Goal: Task Accomplishment & Management: Manage account settings

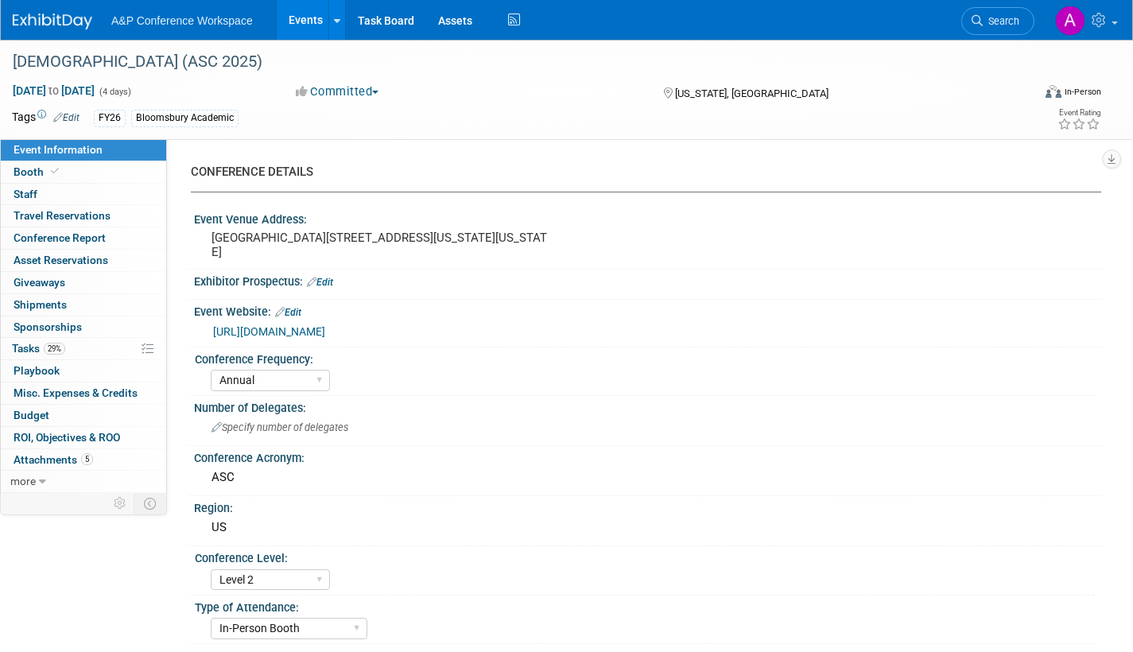
select select "Annual"
select select "Level 2"
select select "In-Person Booth"
select select "Criminology"
select select "Bloomsbury Academic"
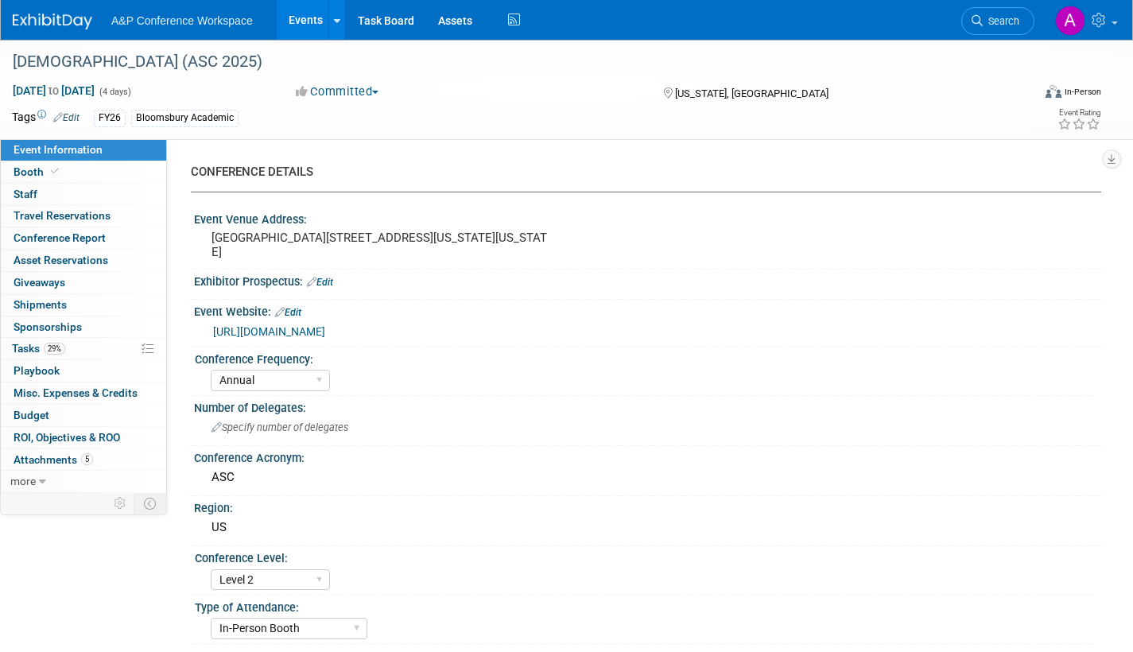
select select "[PERSON_NAME]"
select select "Networking/Commissioning"
click at [1003, 21] on span "Search" at bounding box center [1001, 21] width 37 height 12
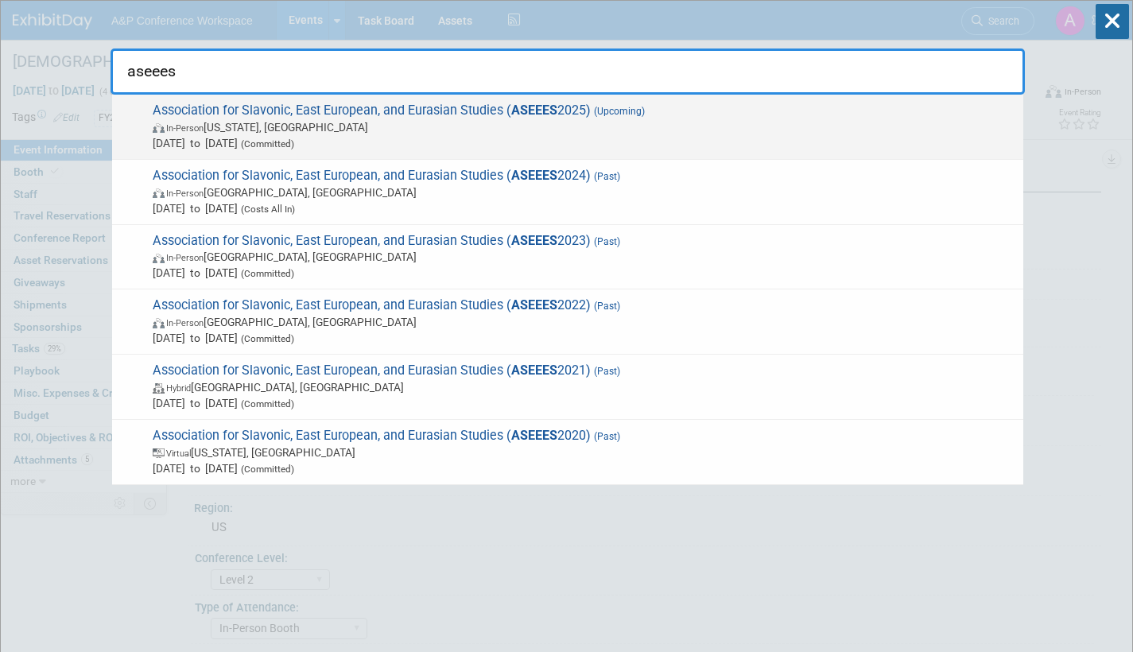
type input "aseees"
click at [407, 120] on span "In-Person [US_STATE], [GEOGRAPHIC_DATA]" at bounding box center [584, 127] width 863 height 16
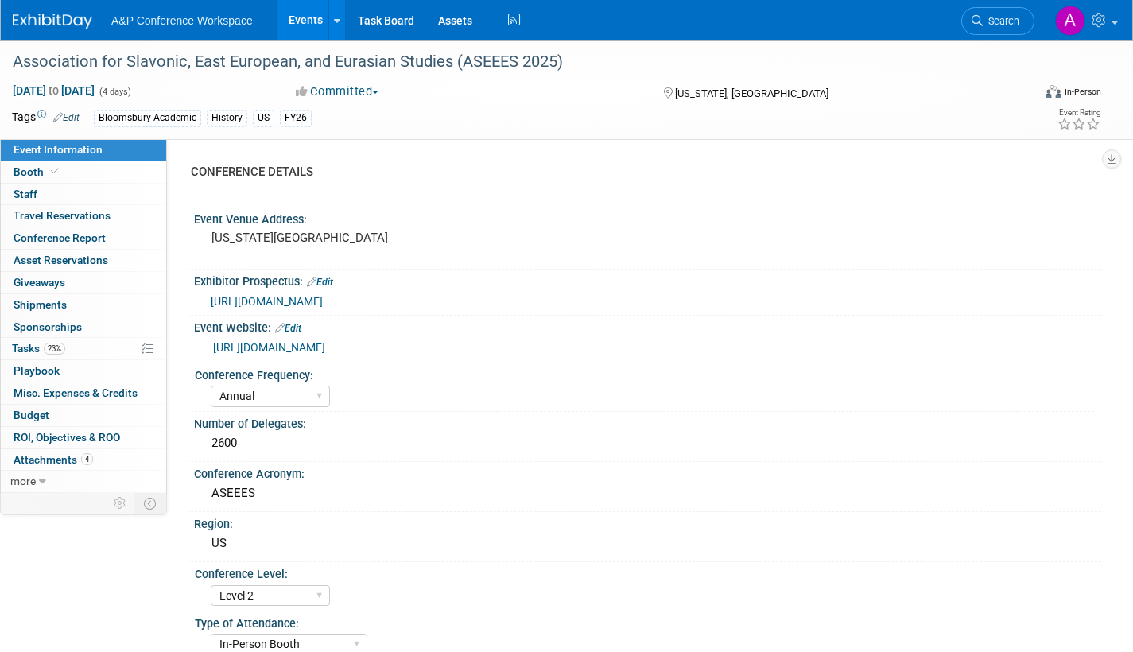
select select "Annual"
select select "Level 2"
select select "In-Person Booth"
select select "History"
select select "Bloomsbury Academic"
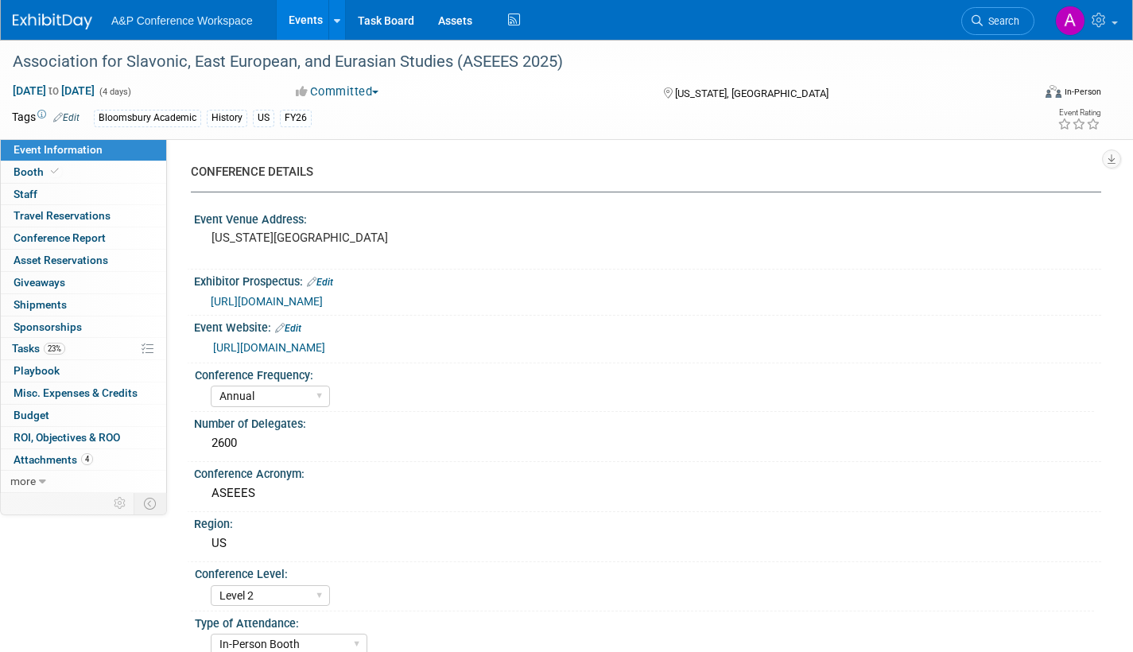
select select "[PERSON_NAME]"
select select "Networking/Commissioning"
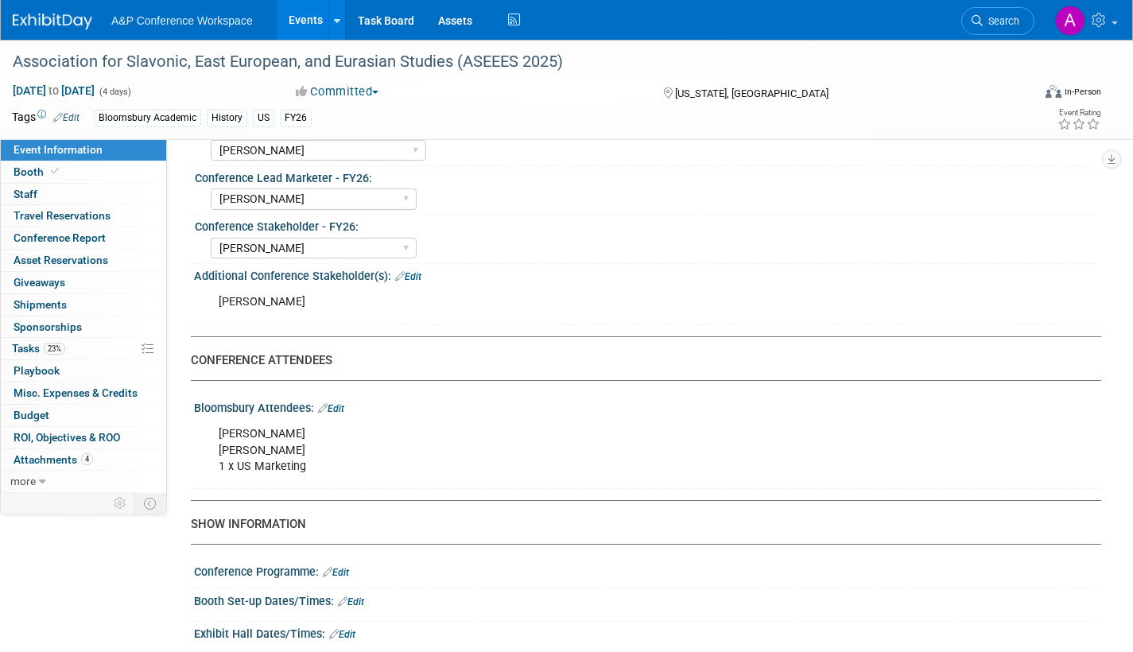
scroll to position [875, 0]
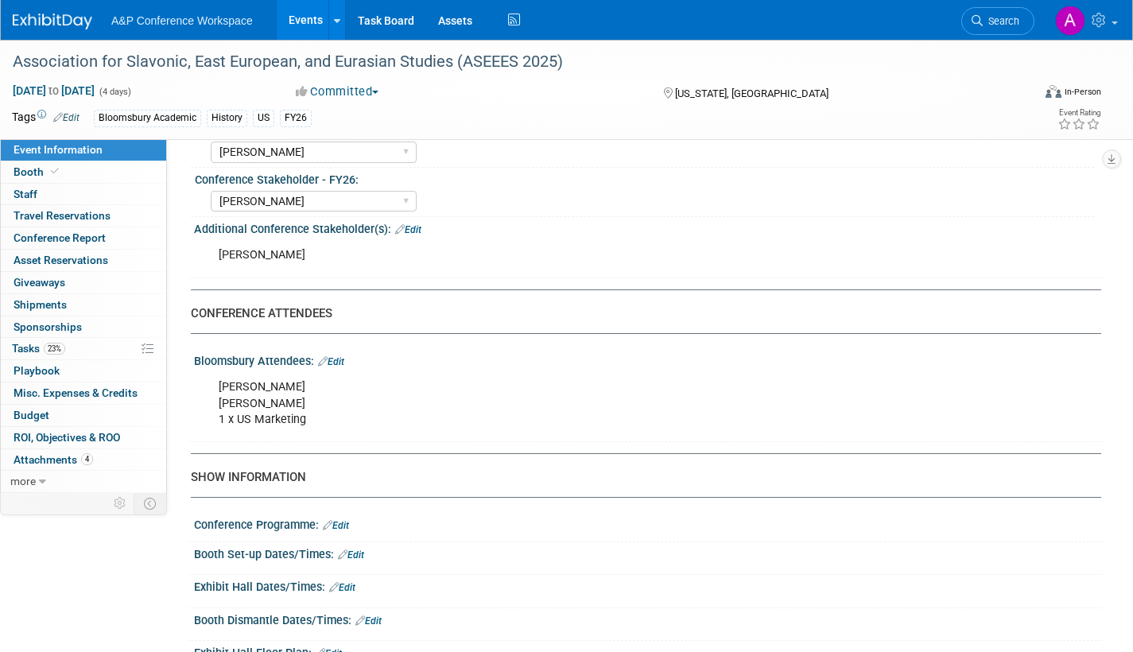
click at [317, 402] on div "Mark Lopez Rhodri Mogford 1 x US Marketing" at bounding box center [567, 403] width 718 height 64
click at [341, 362] on link "Edit" at bounding box center [331, 361] width 26 height 11
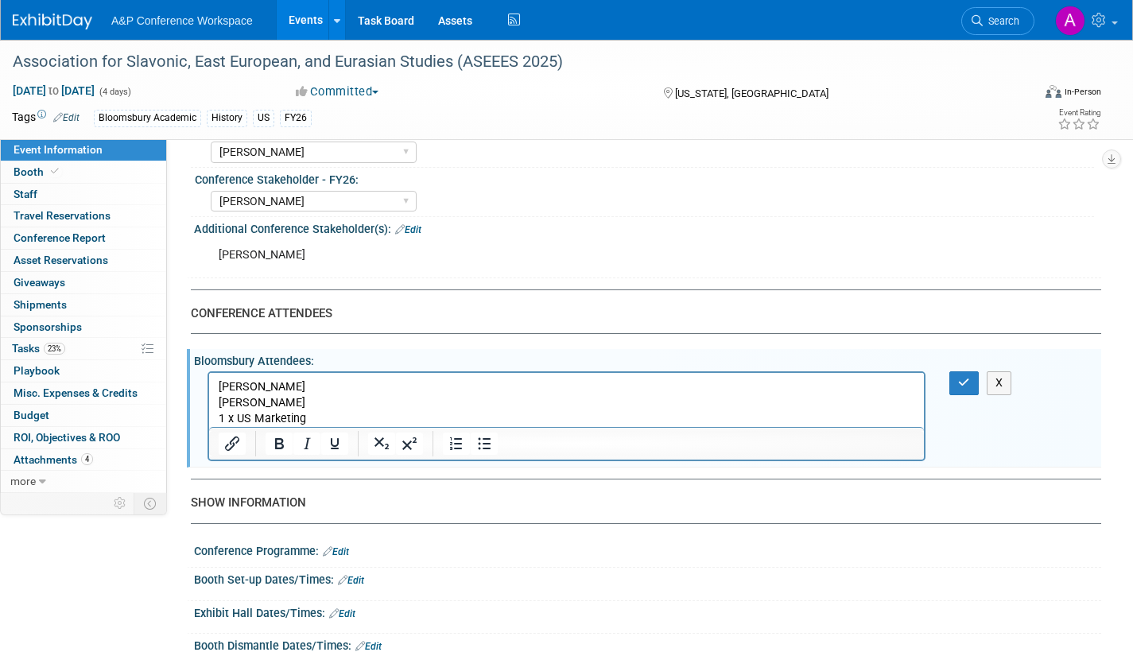
scroll to position [0, 0]
drag, startPoint x: 280, startPoint y: 387, endPoint x: 202, endPoint y: 385, distance: 78.0
click at [209, 385] on html "Mark Lopez Rhodri Mogford 1 x US Marketing" at bounding box center [566, 400] width 715 height 54
copy p "[PERSON_NAME]"
drag, startPoint x: 301, startPoint y: 405, endPoint x: 210, endPoint y: 402, distance: 91.5
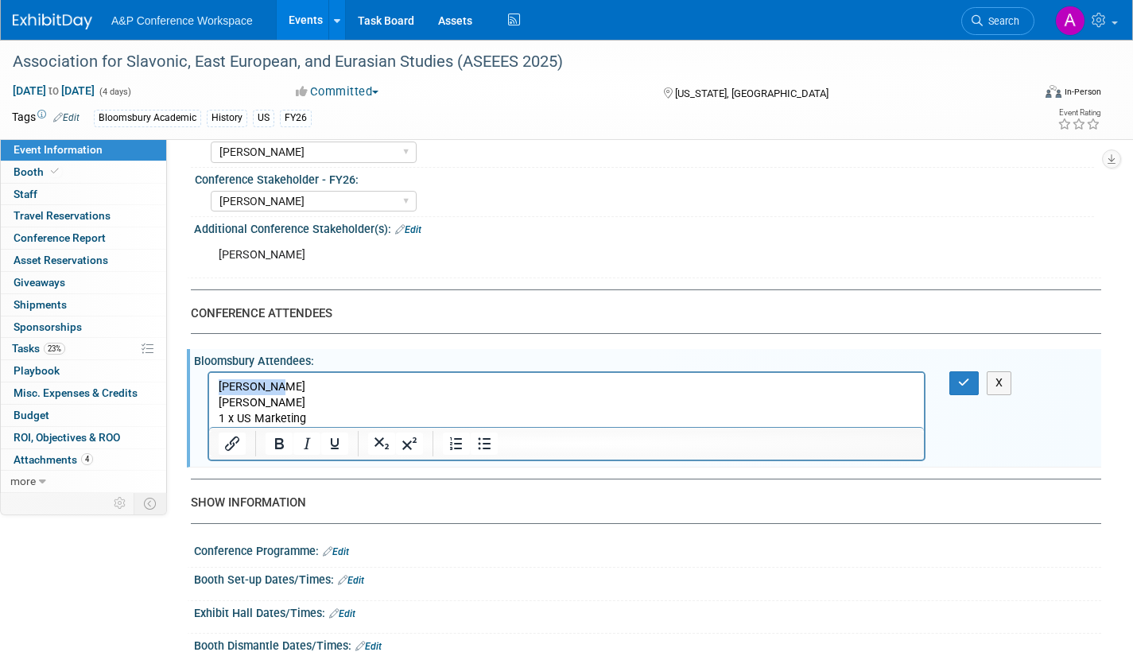
click at [210, 402] on html "Mark Lopez Rhodri Mogford 1 x US Marketing" at bounding box center [566, 400] width 715 height 54
copy p "[PERSON_NAME]"
click at [336, 407] on p "Mark Lopez Rhodri Mogford 1 x US Marketing" at bounding box center [567, 403] width 697 height 48
click at [968, 377] on icon "button" at bounding box center [964, 382] width 12 height 11
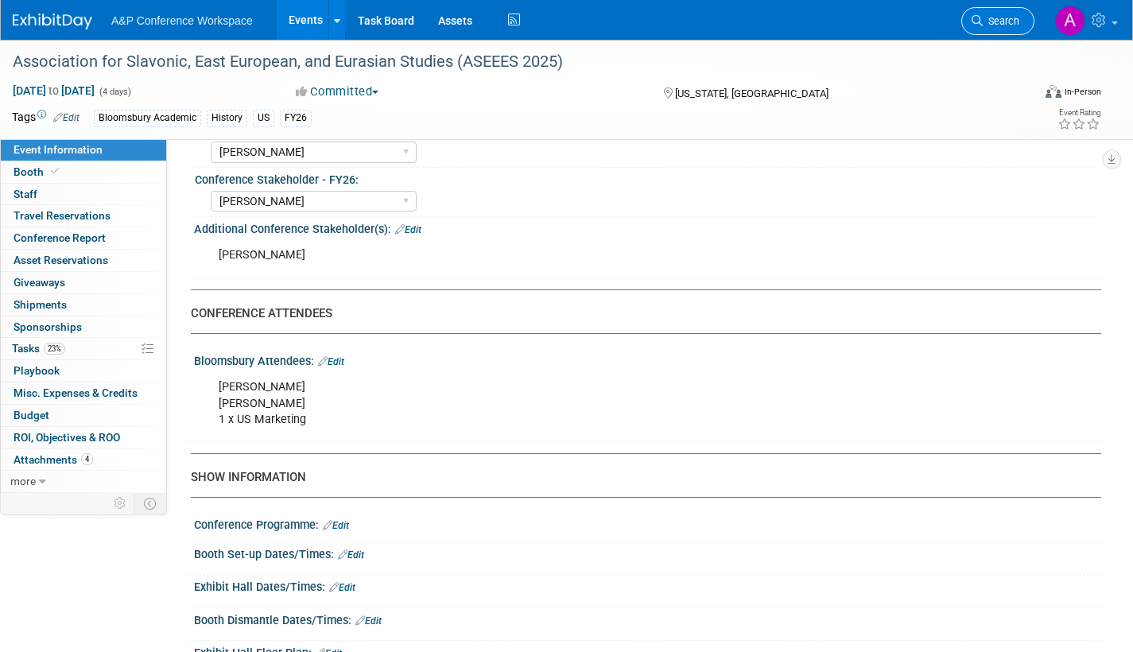
click at [1003, 24] on span "Search" at bounding box center [1001, 21] width 37 height 12
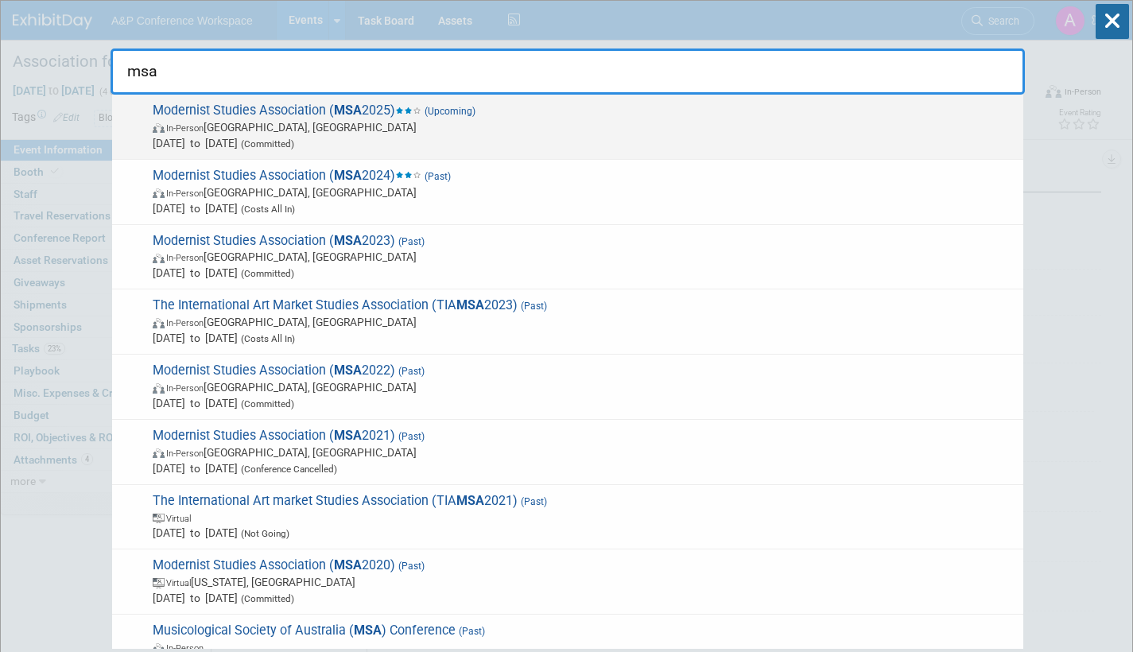
type input "msa"
click at [313, 130] on span "In-Person Boston, MA" at bounding box center [584, 127] width 863 height 16
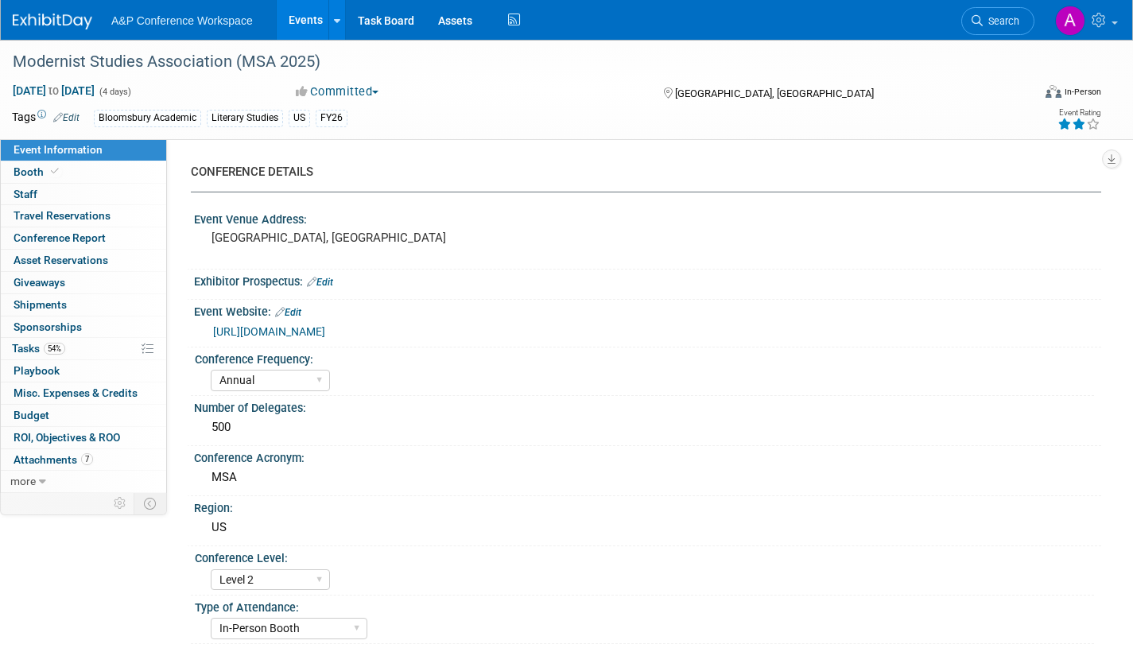
select select "Annual"
select select "Level 2"
select select "In-Person Booth"
select select "Literary Studies"
select select "Bloomsbury Academic"
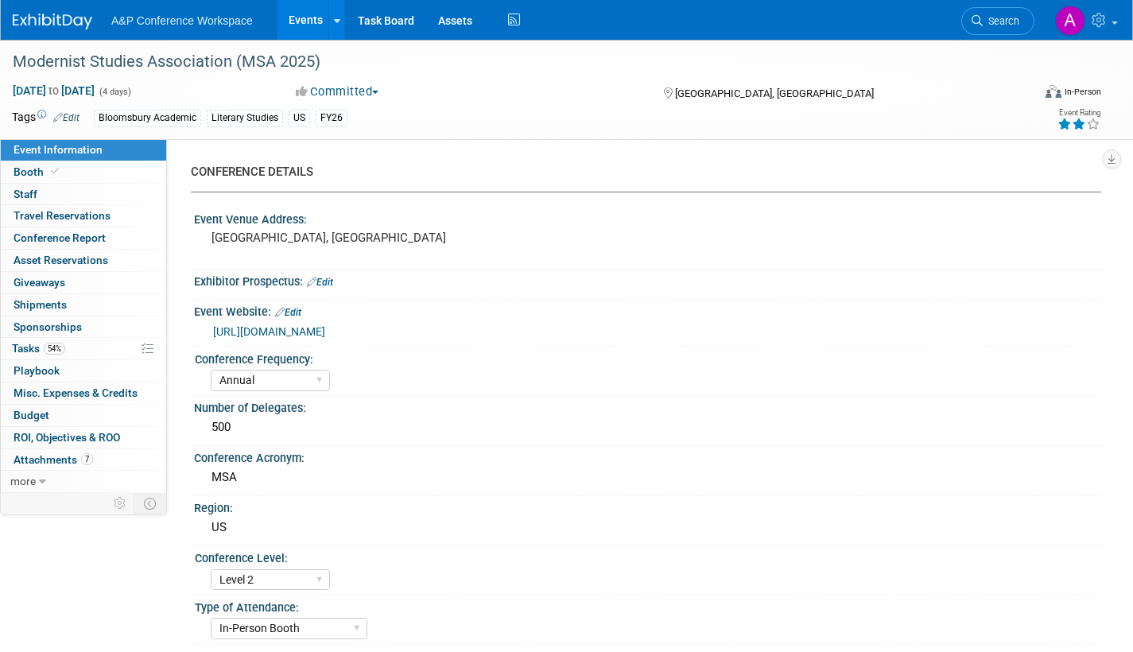
select select "[PERSON_NAME]"
select select "Brand/Subject Presence​"
click at [325, 332] on link "https://msa.press.jhu.edu/conferences/index.html" at bounding box center [269, 331] width 112 height 13
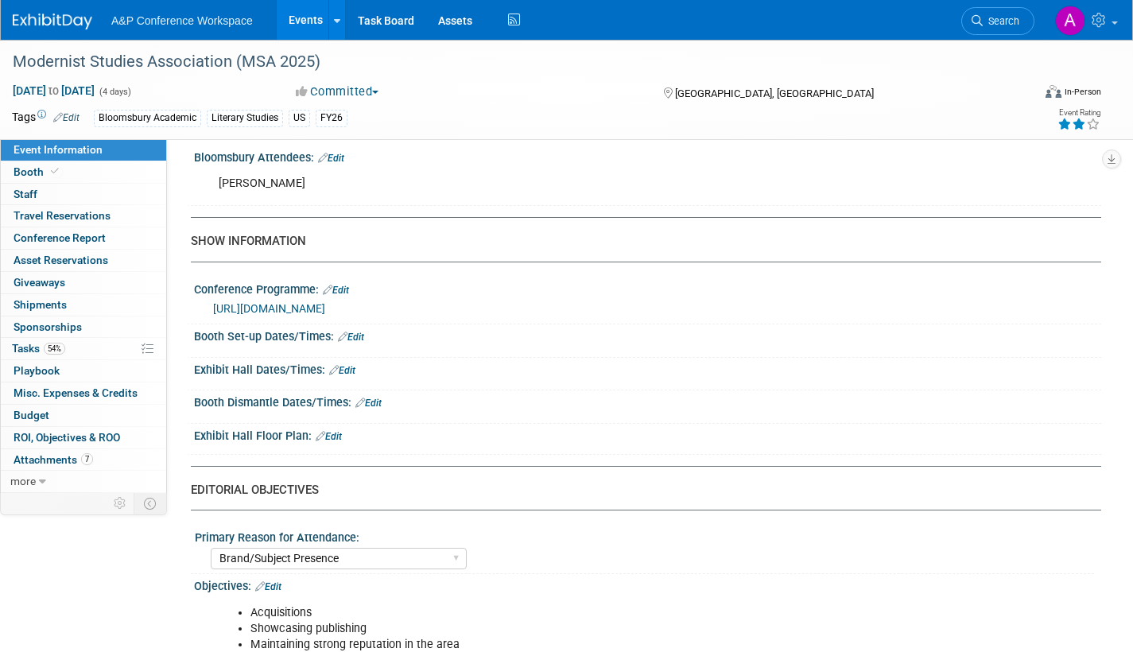
scroll to position [830, 0]
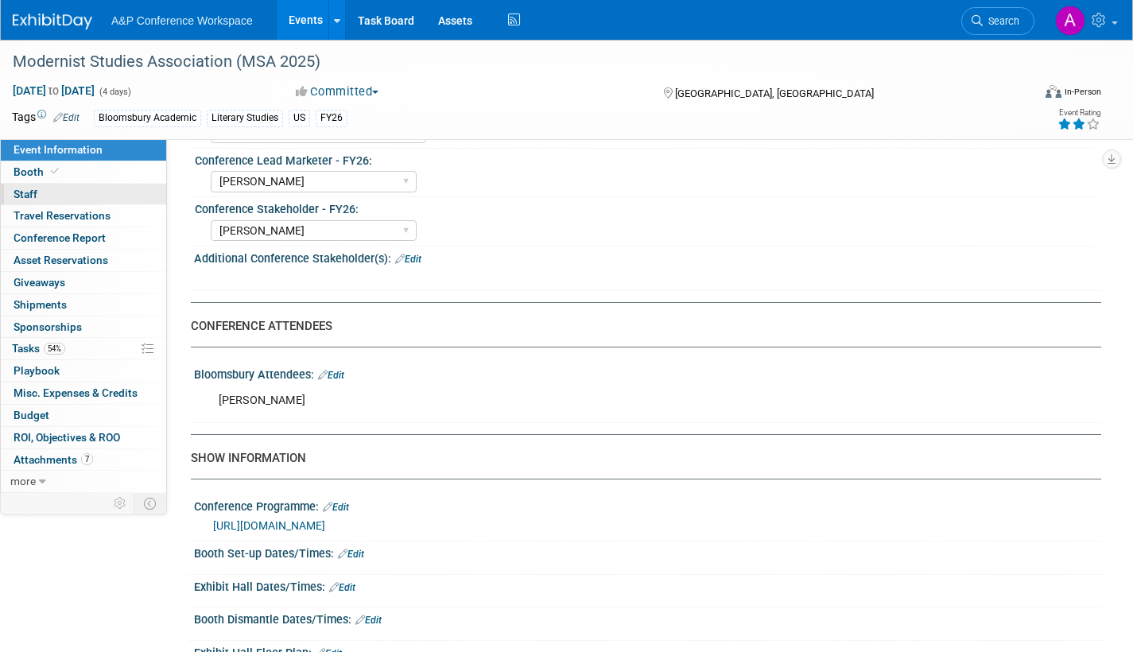
drag, startPoint x: 28, startPoint y: 169, endPoint x: 50, endPoint y: 188, distance: 28.8
click at [28, 169] on span "Booth" at bounding box center [38, 171] width 49 height 13
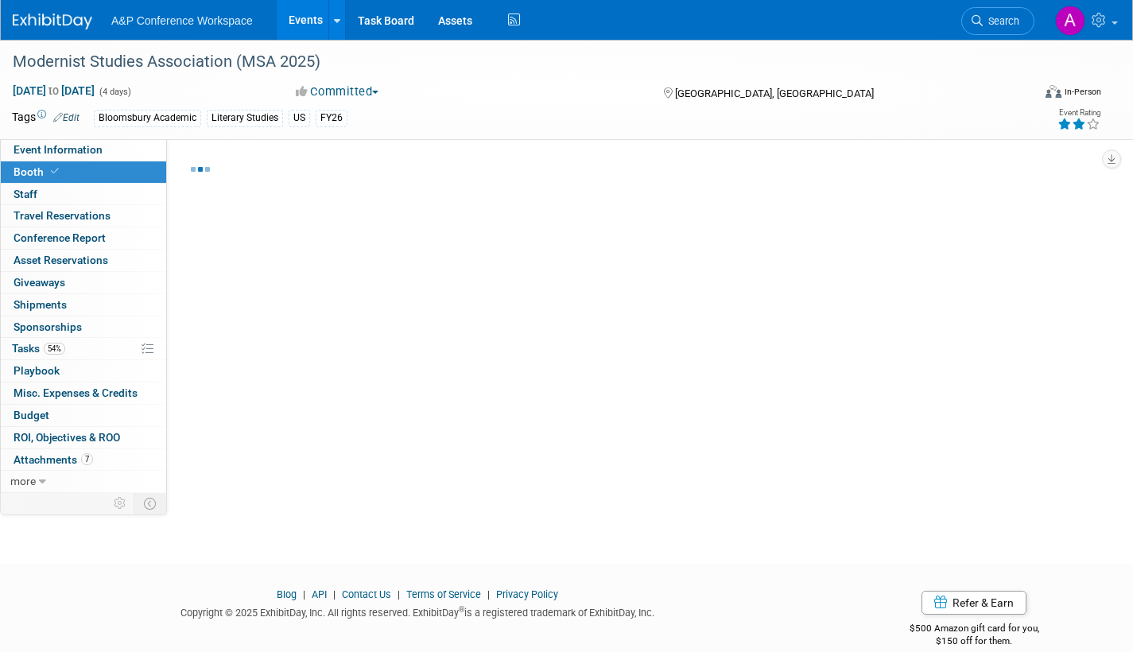
select select "CUAP"
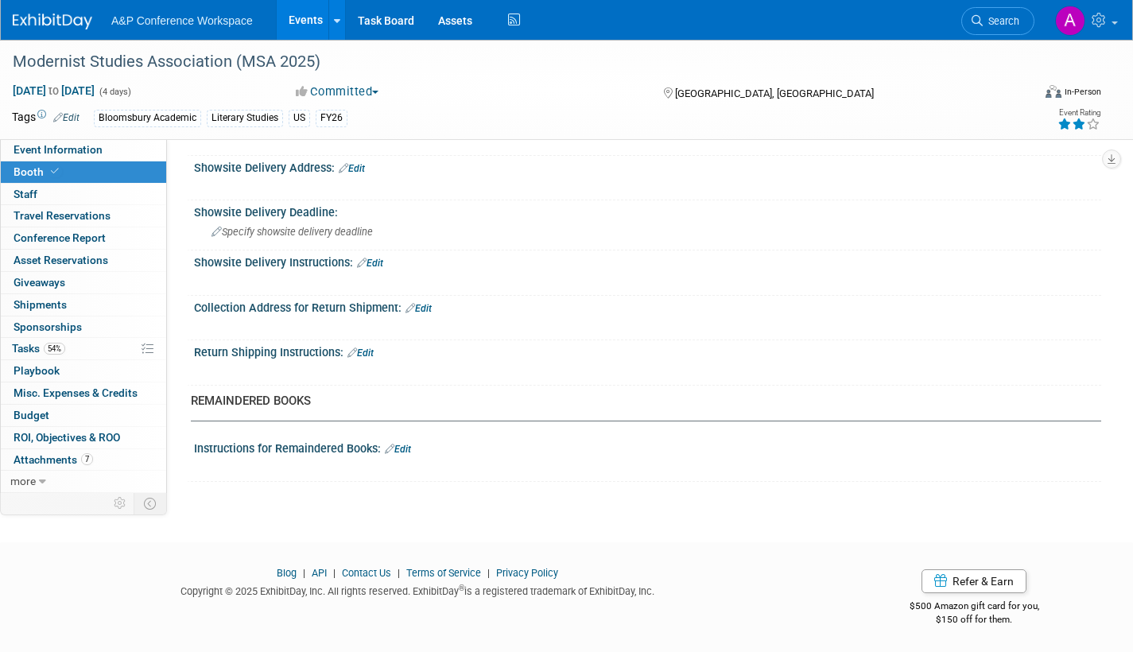
scroll to position [852, 0]
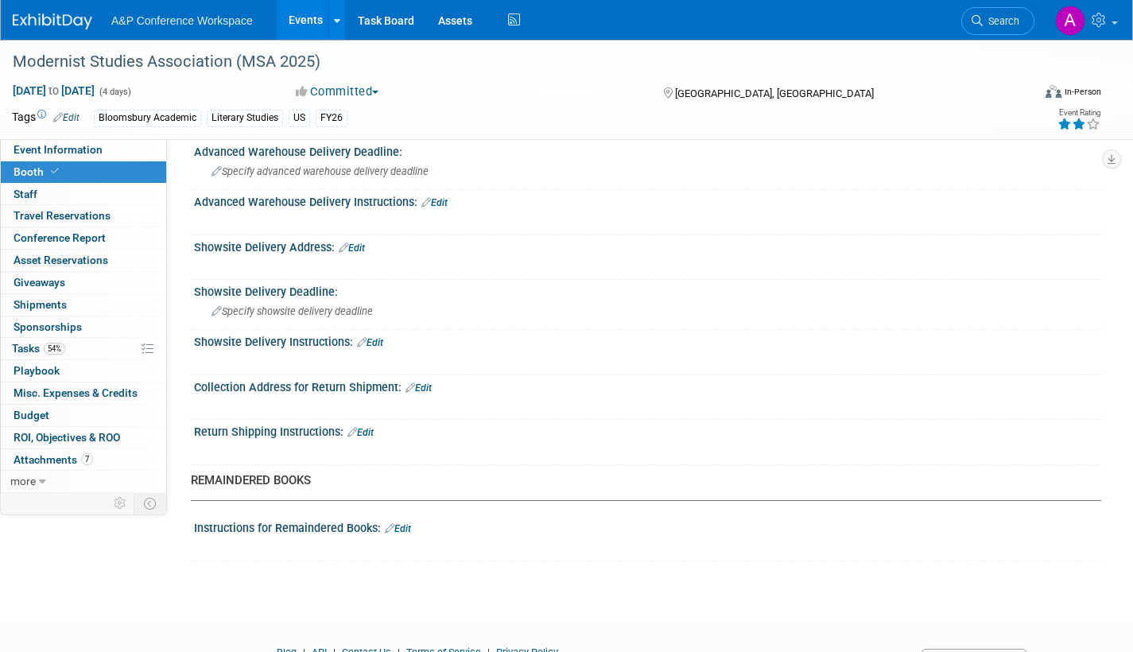
click at [359, 243] on link "Edit" at bounding box center [352, 248] width 26 height 11
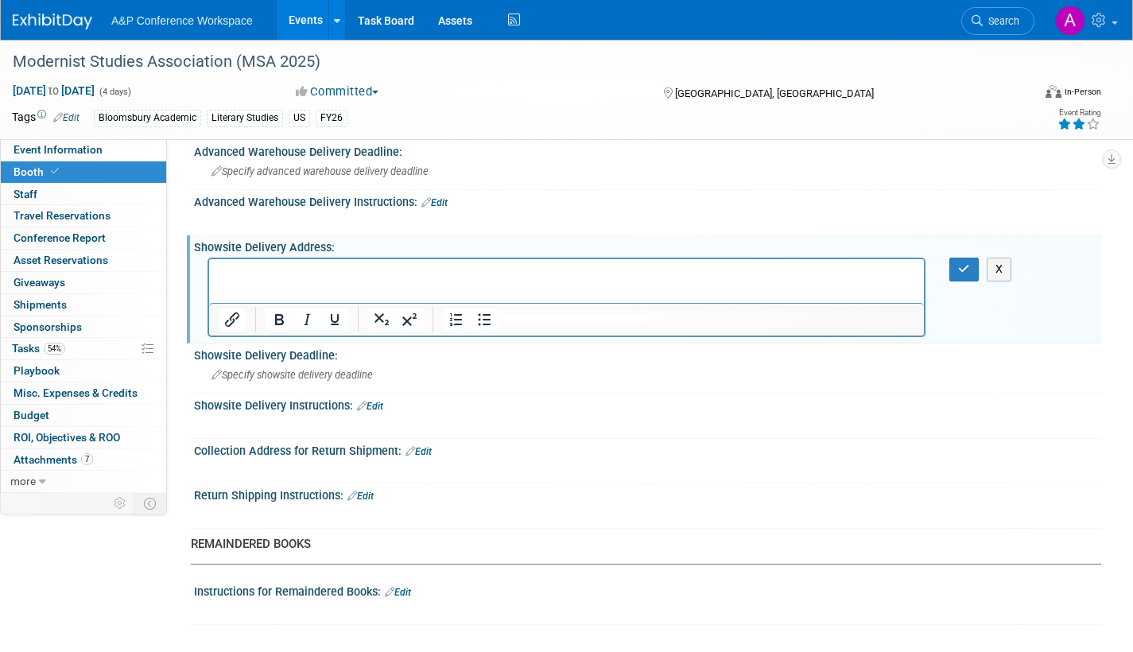
scroll to position [0, 0]
click at [88, 147] on span "Event Information" at bounding box center [58, 149] width 89 height 13
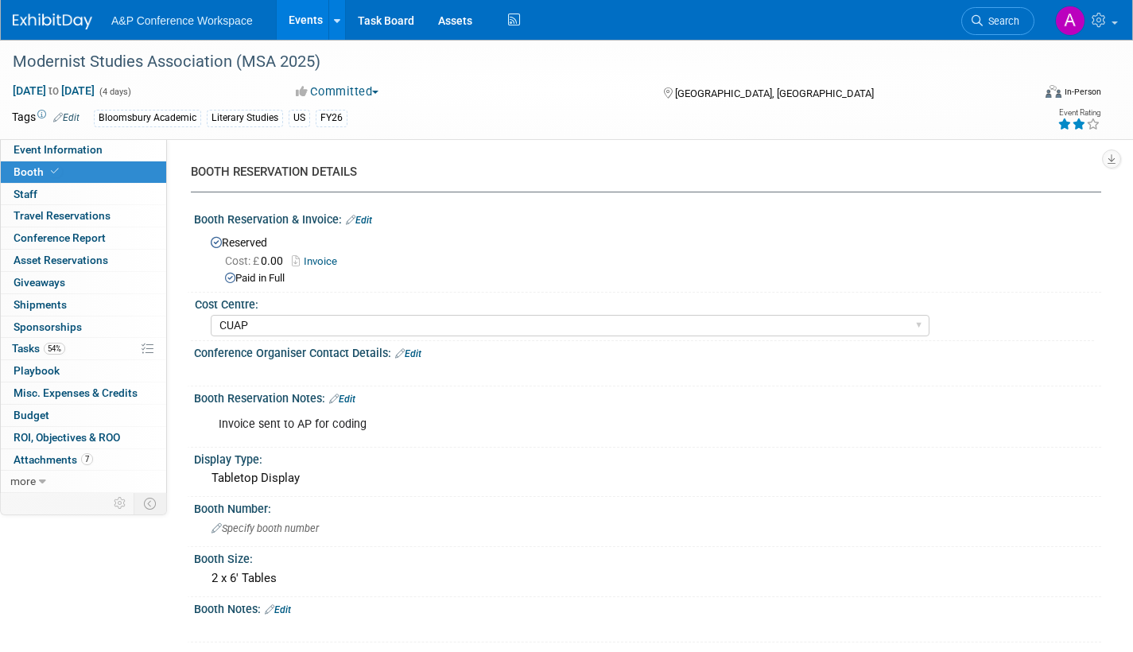
select select "Annual"
select select "Level 2"
select select "In-Person Booth"
select select "Literary Studies"
select select "Bloomsbury Academic"
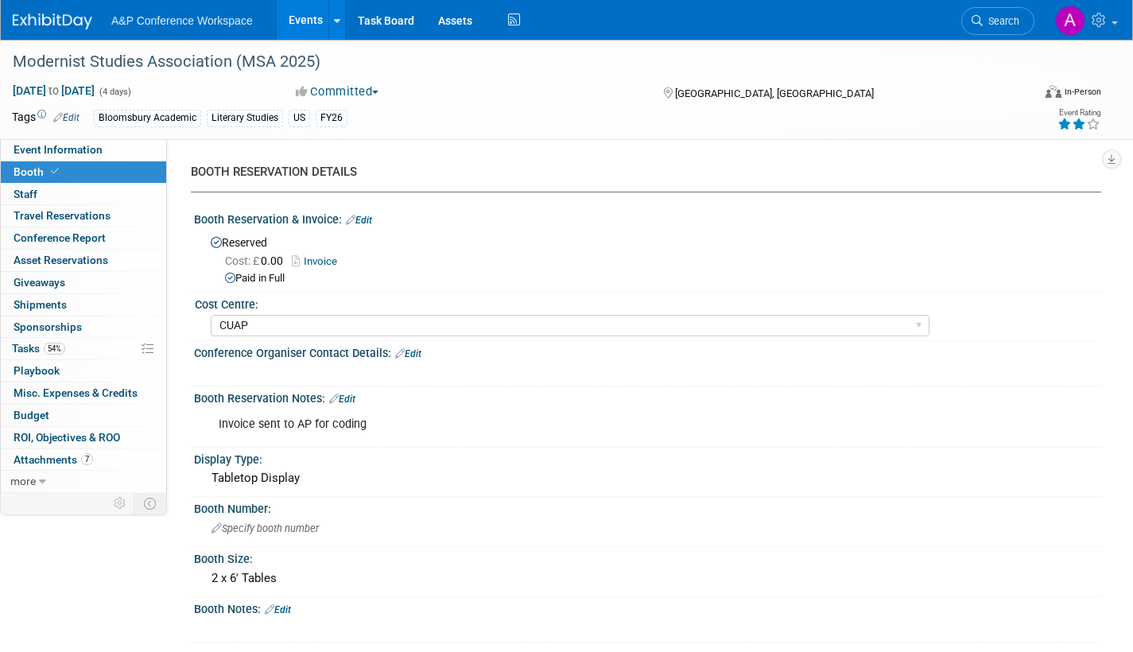
select select "[PERSON_NAME]"
select select "Brand/Subject Presence​"
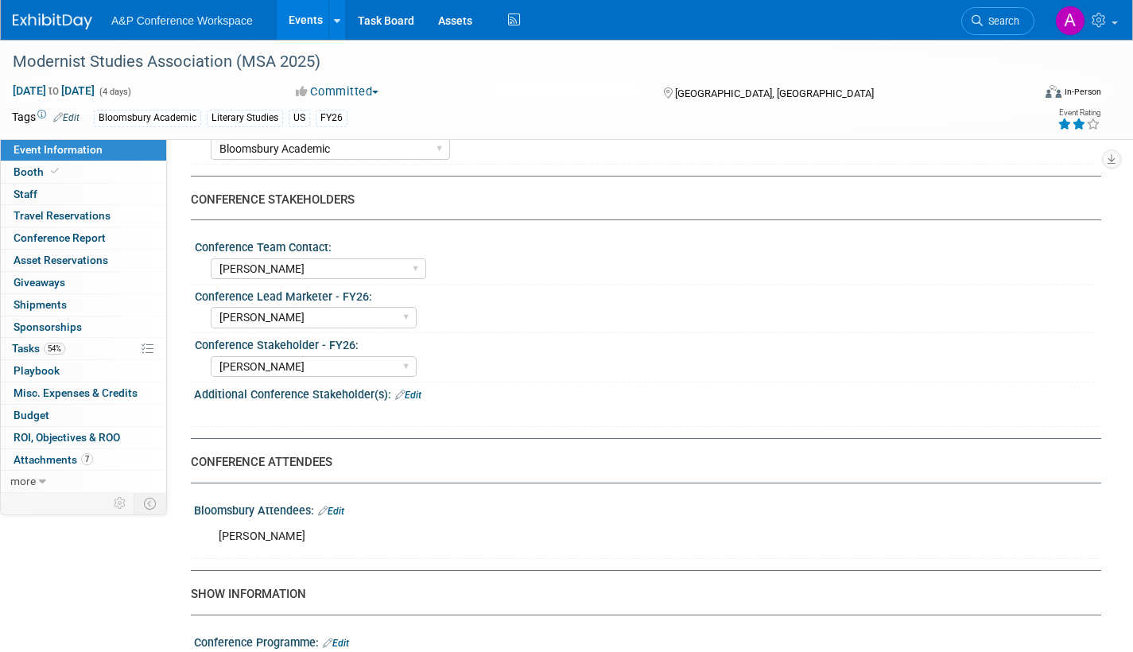
scroll to position [716, 0]
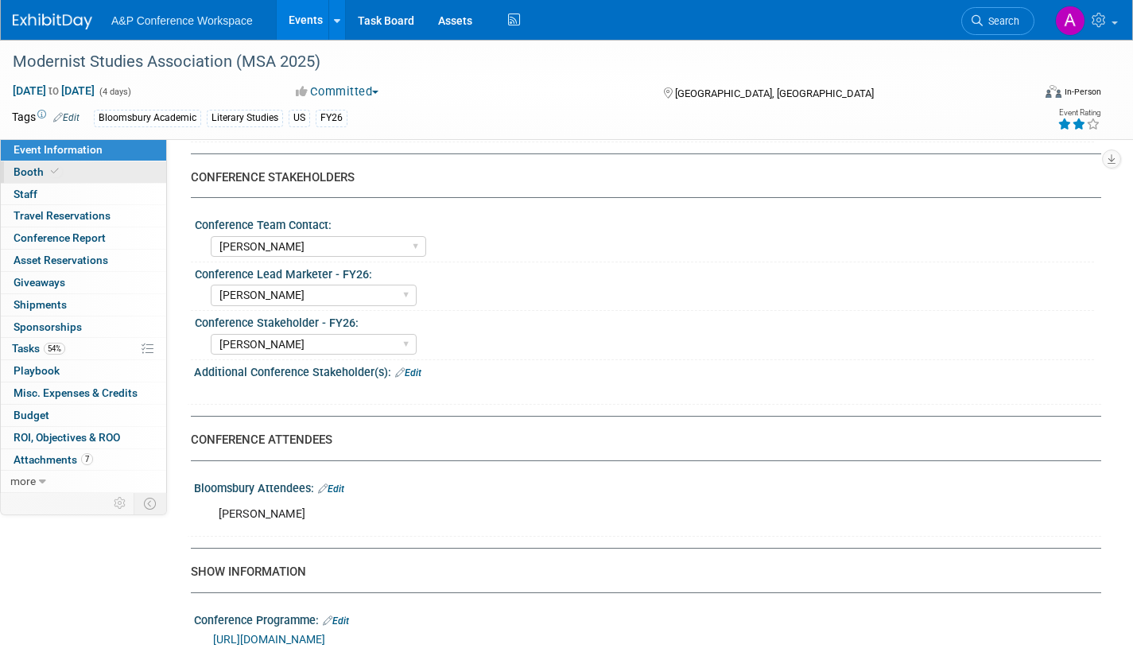
click at [34, 169] on span "Booth" at bounding box center [38, 171] width 49 height 13
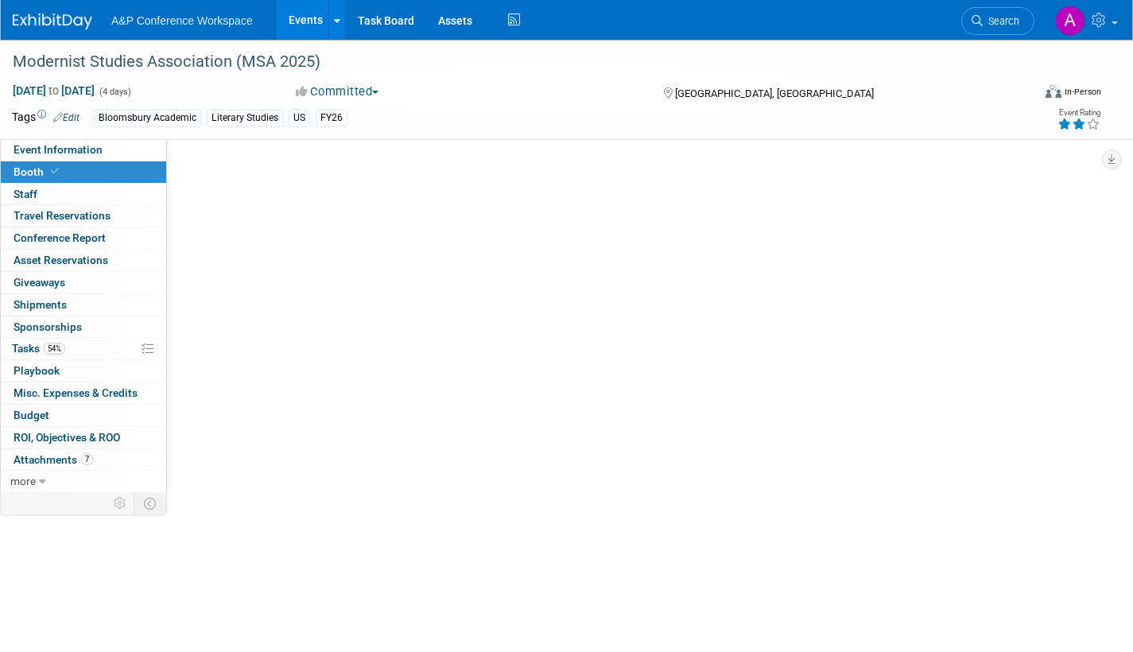
scroll to position [0, 0]
select select "CUAP"
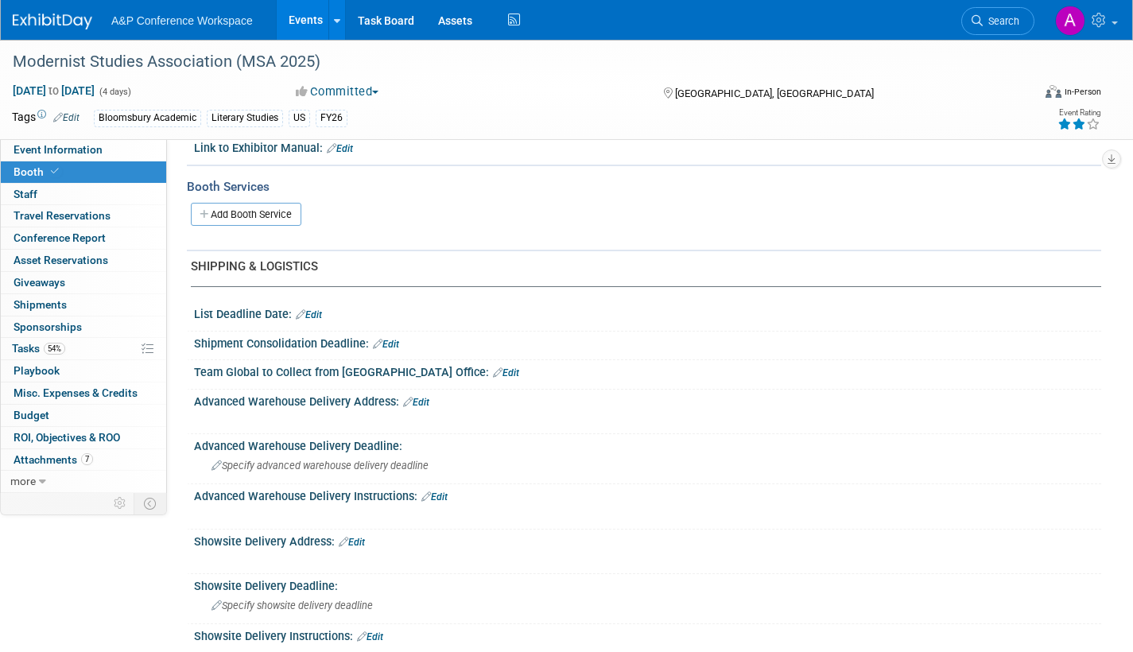
scroll to position [795, 0]
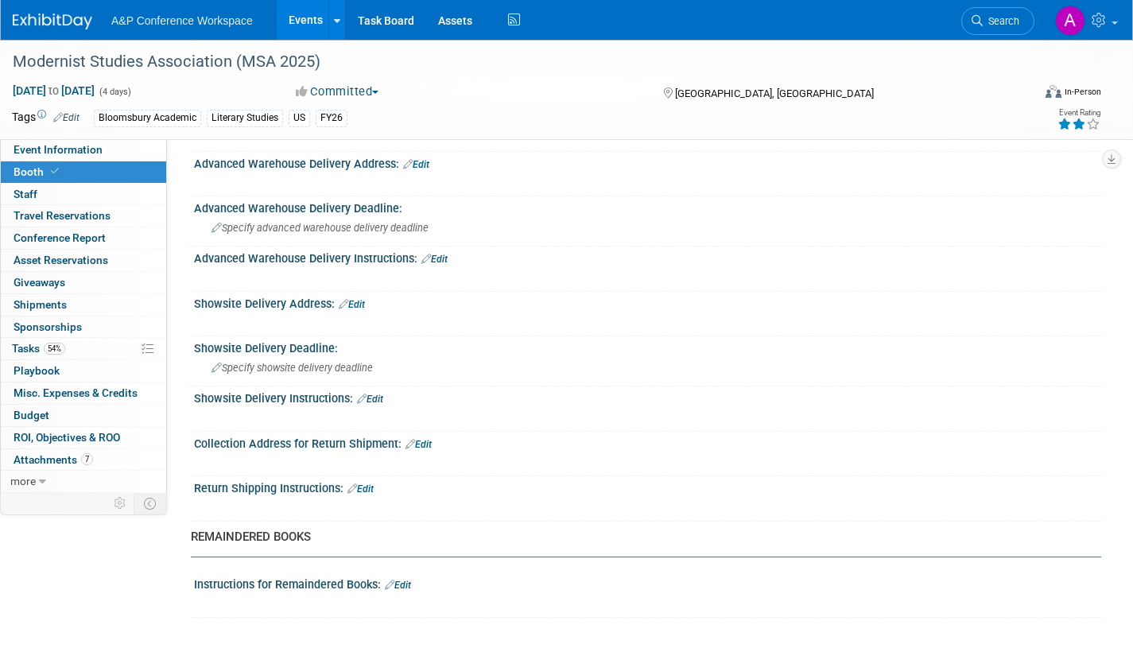
click at [359, 303] on link "Edit" at bounding box center [352, 304] width 26 height 11
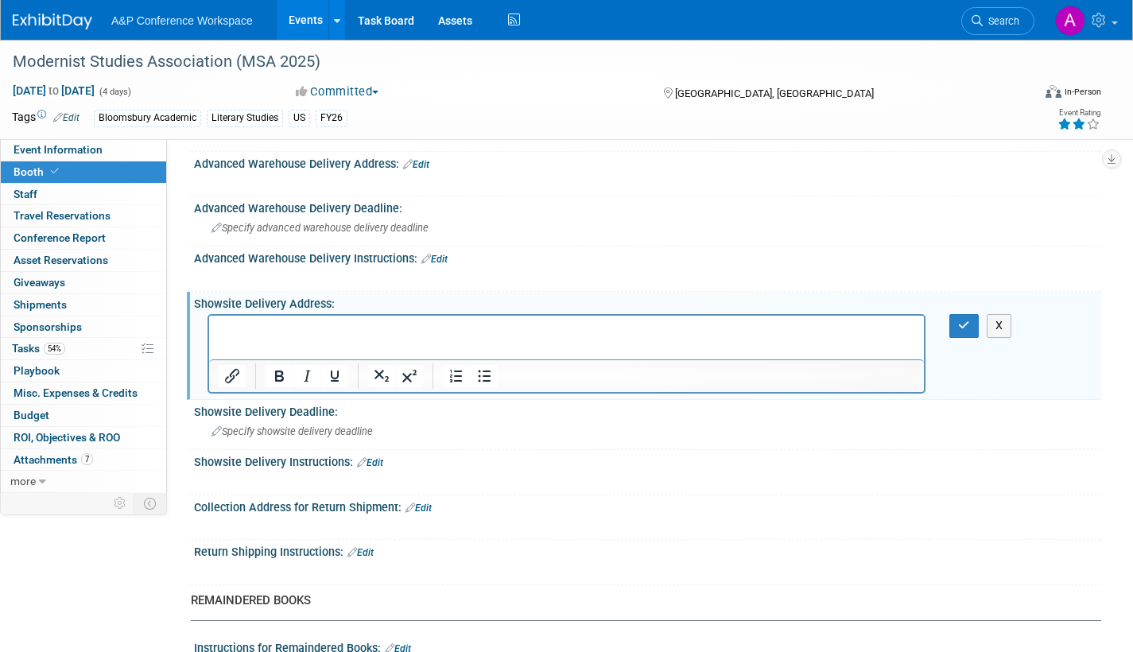
scroll to position [0, 0]
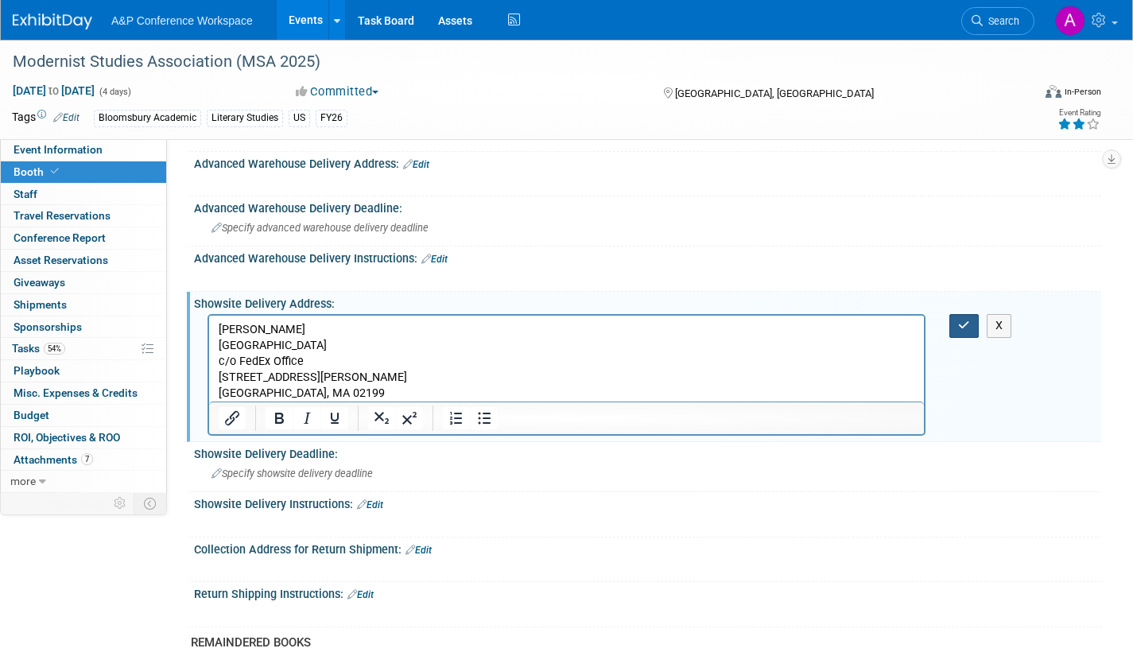
click at [967, 323] on icon "button" at bounding box center [964, 325] width 12 height 11
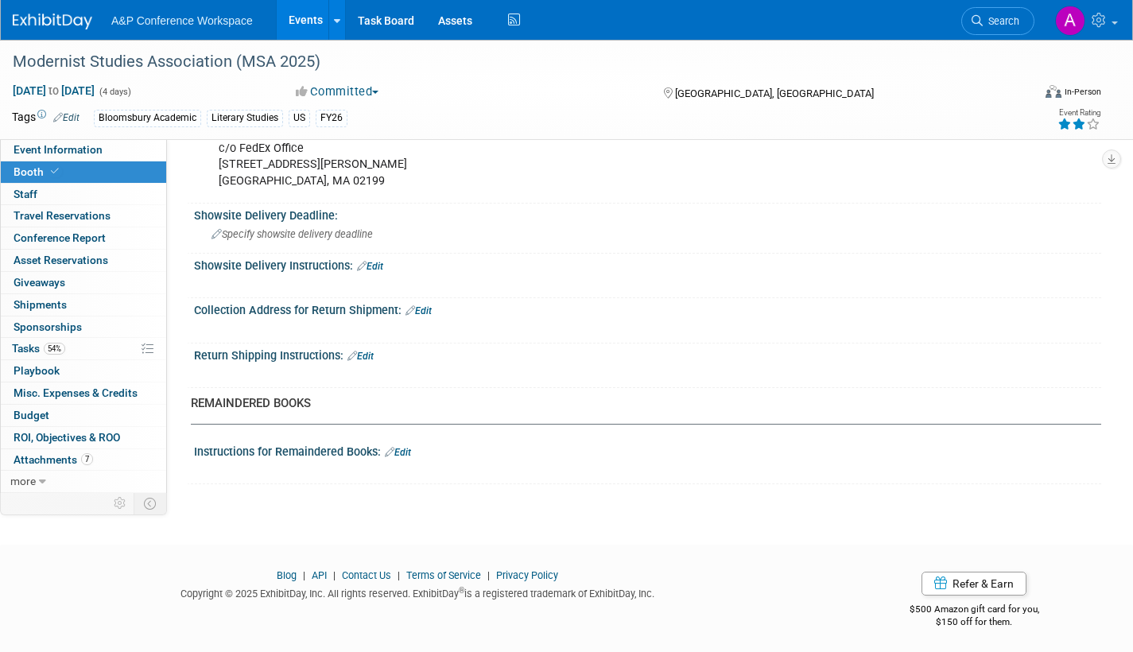
scroll to position [1011, 0]
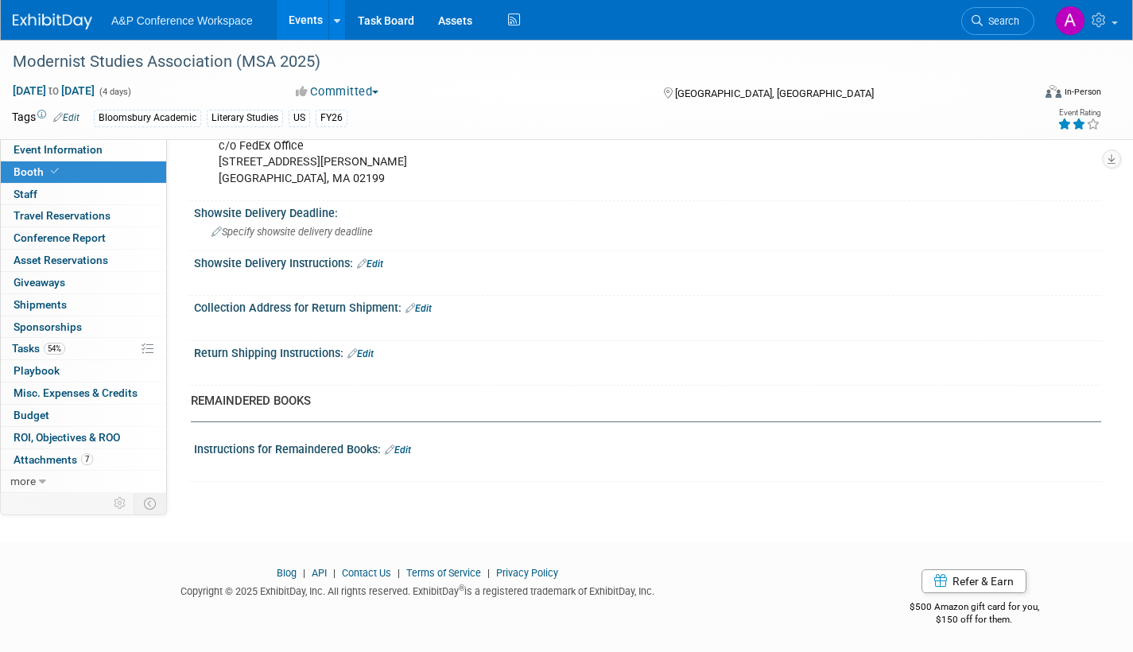
click at [407, 445] on link "Edit" at bounding box center [398, 450] width 26 height 11
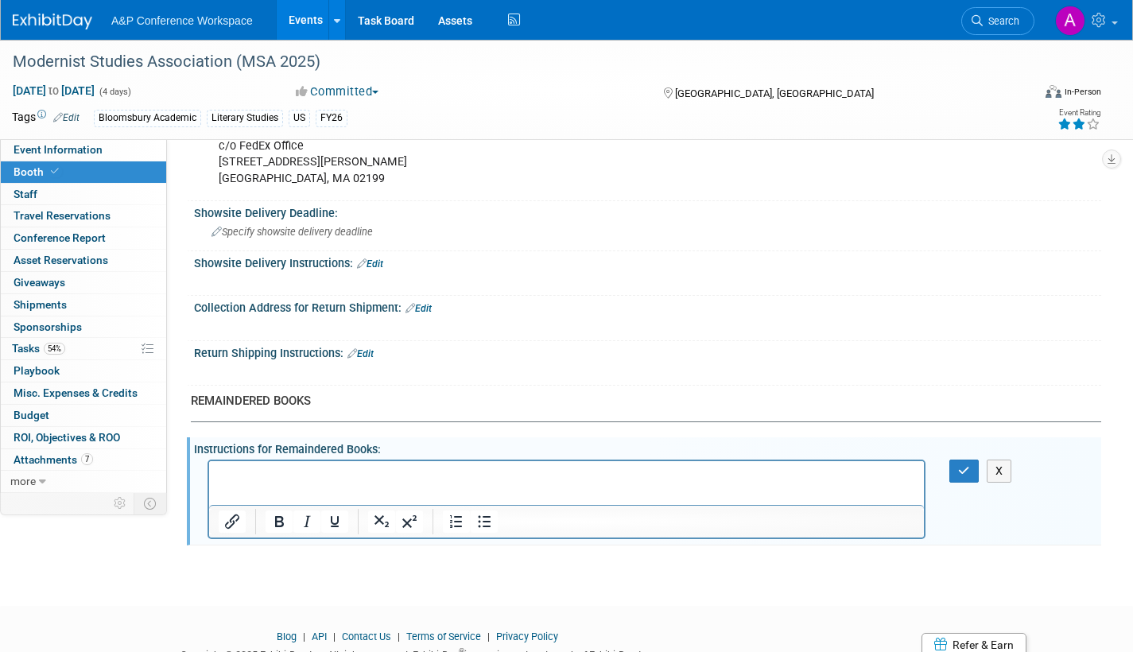
scroll to position [0, 0]
click at [966, 471] on icon "button" at bounding box center [964, 470] width 12 height 11
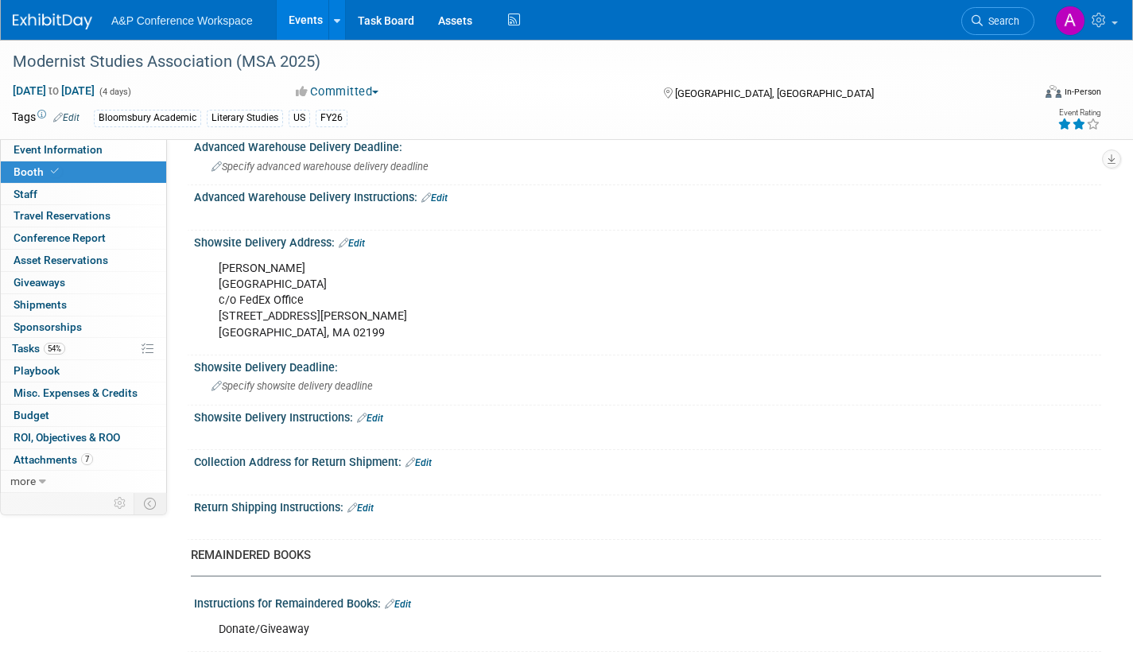
scroll to position [852, 0]
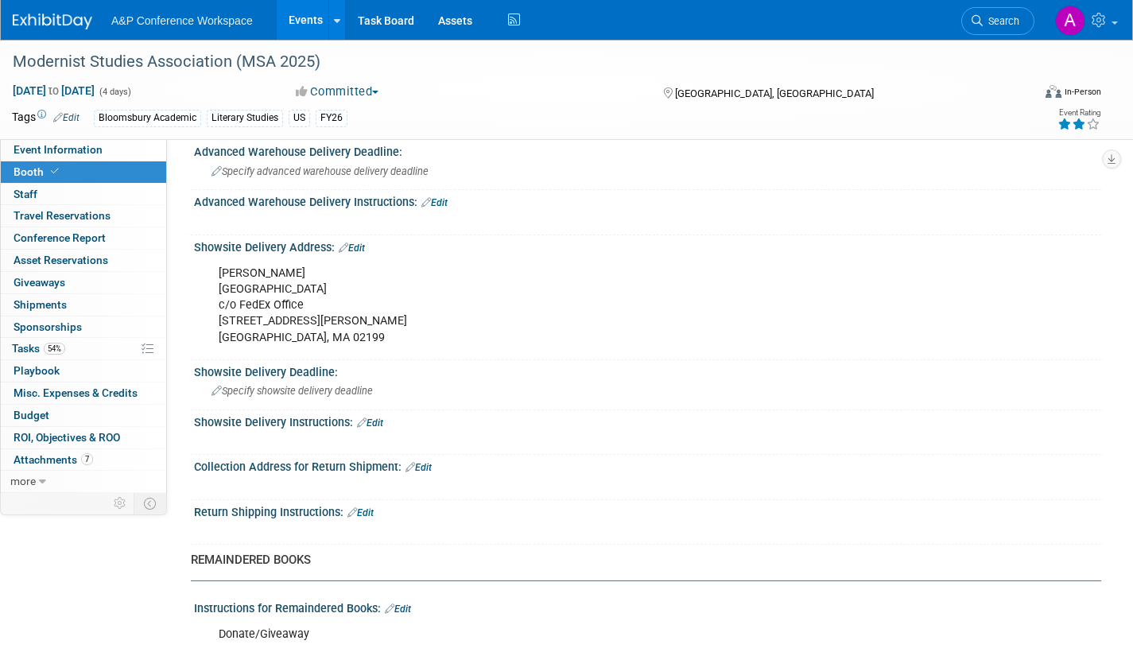
click at [356, 246] on link "Edit" at bounding box center [352, 248] width 26 height 11
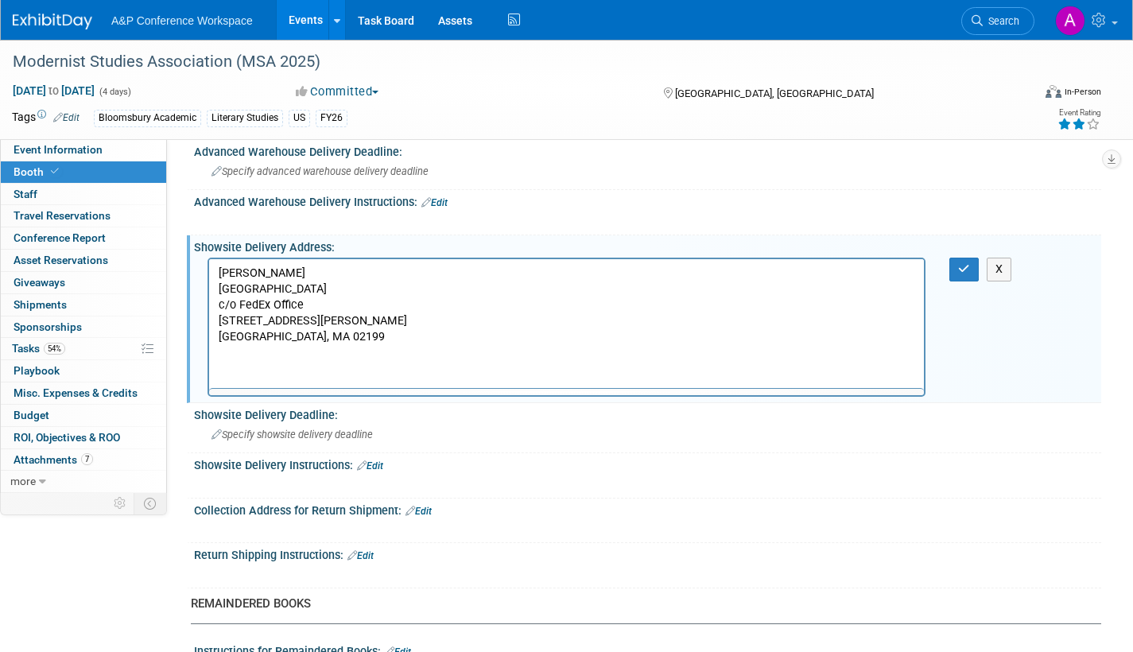
scroll to position [0, 0]
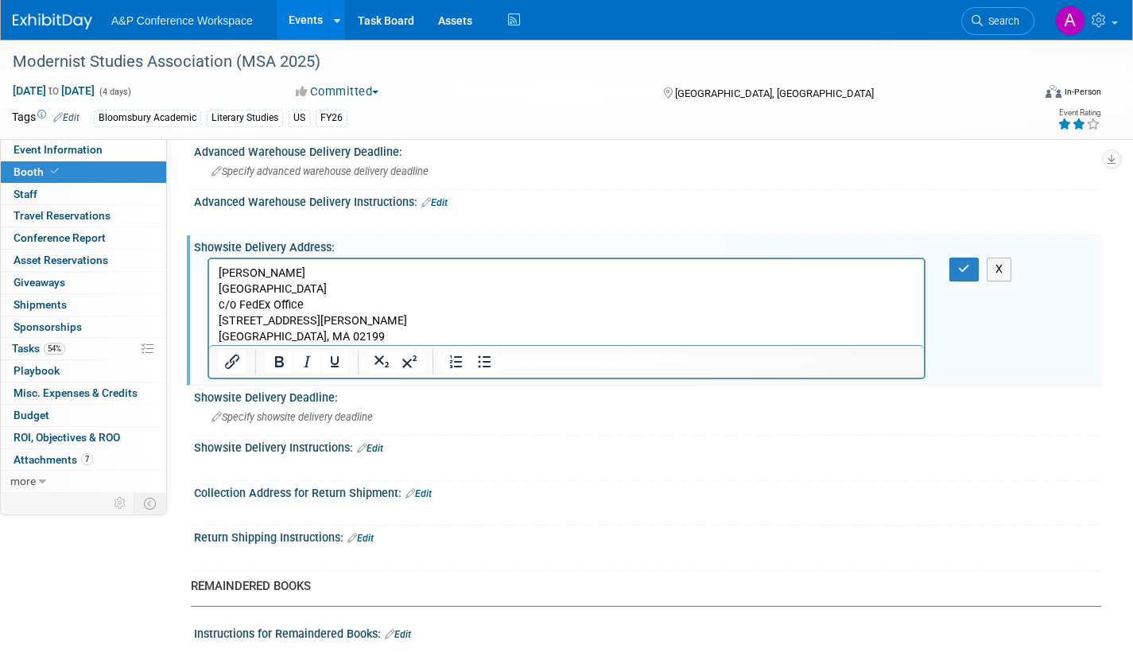
click at [277, 274] on p "Ben Doyle Sheraton Boston Hotel c/o FedEx Office 39 Dalton St Boston, MA 02199" at bounding box center [567, 306] width 697 height 80
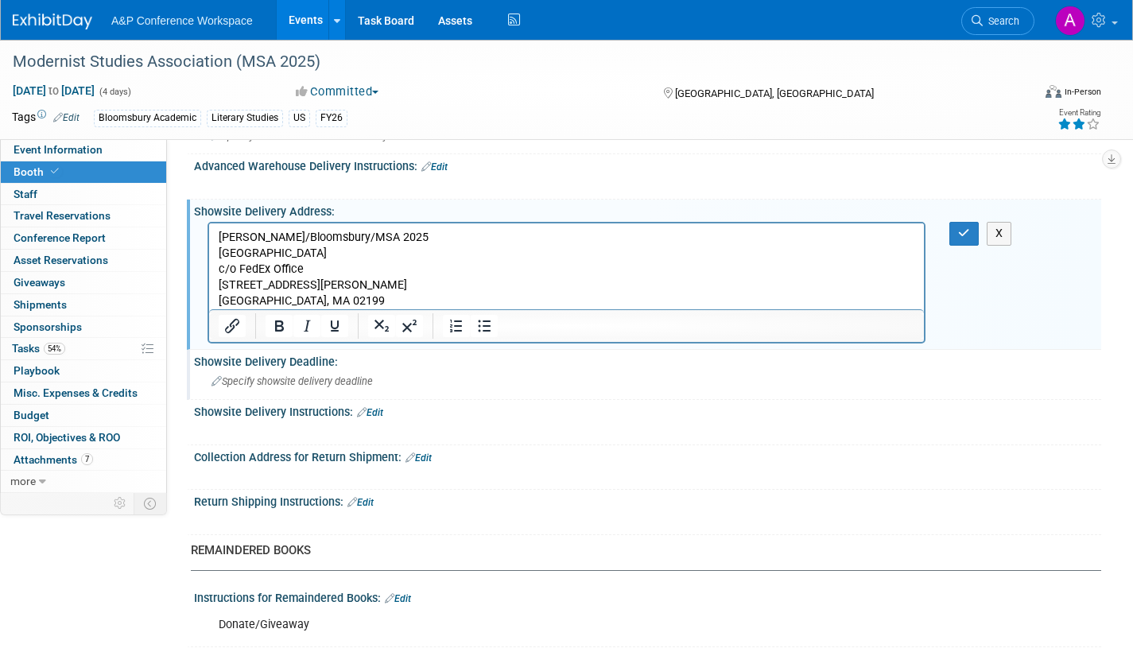
scroll to position [852, 0]
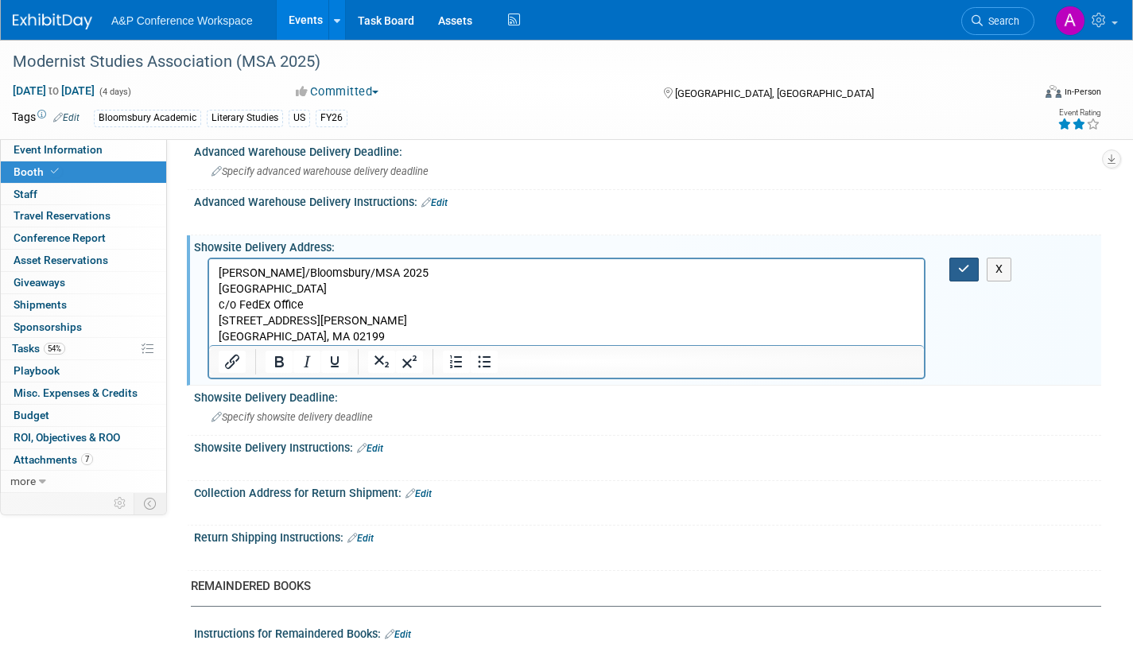
click at [961, 266] on icon "button" at bounding box center [964, 268] width 12 height 11
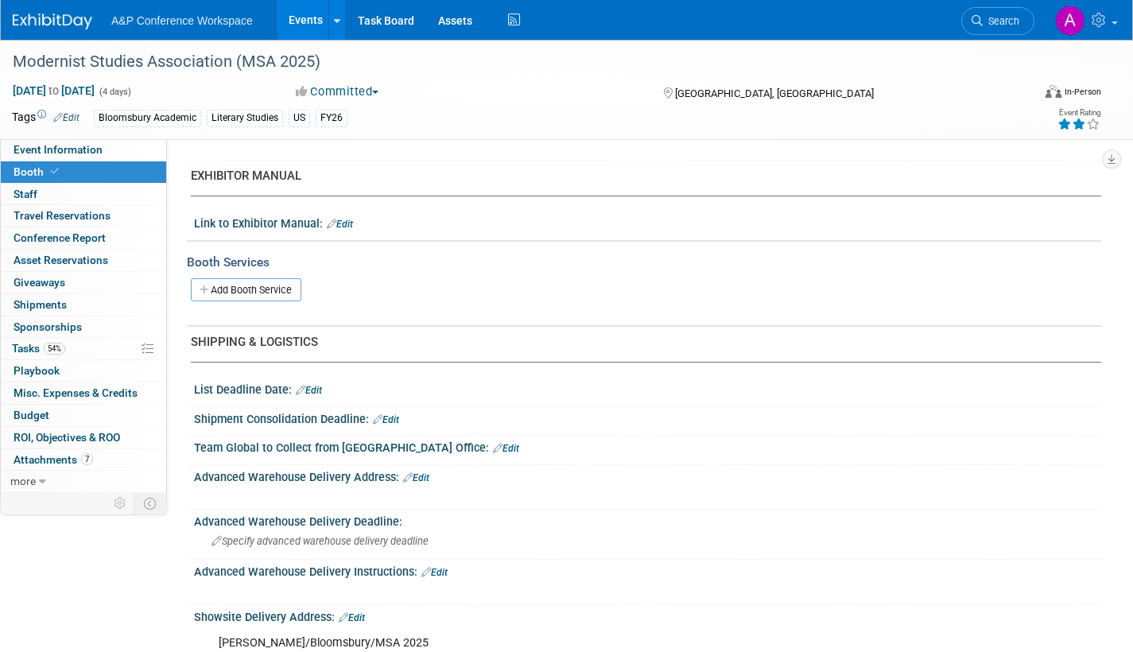
scroll to position [693, 0]
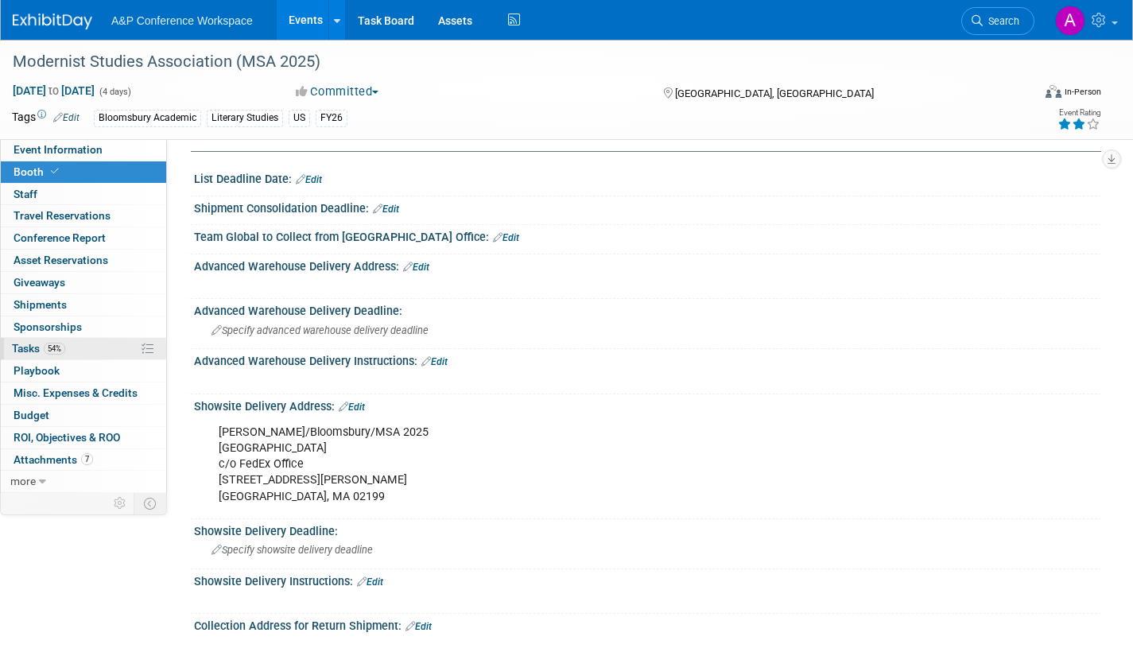
click at [17, 344] on span "Tasks 54%" at bounding box center [38, 348] width 53 height 13
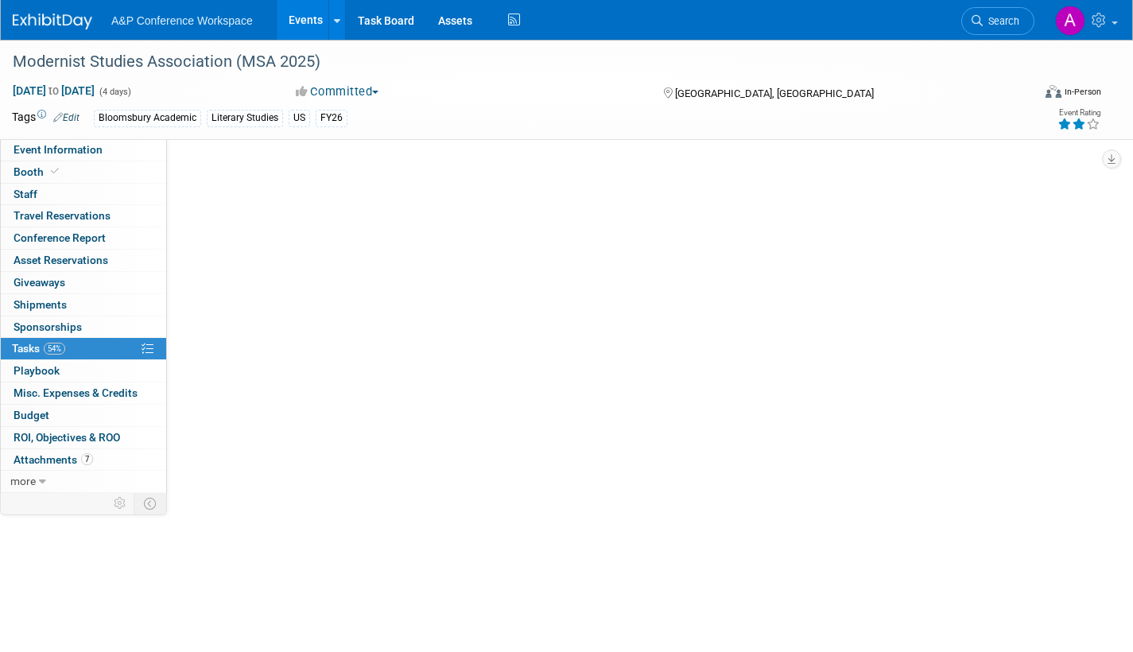
scroll to position [0, 0]
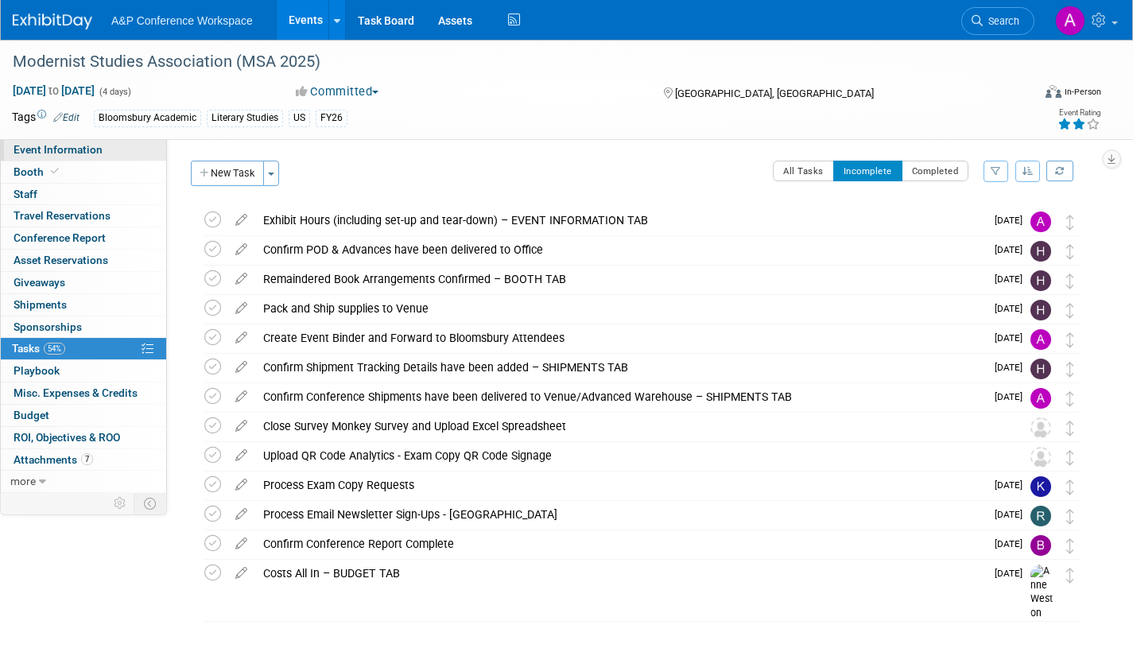
click at [93, 151] on span "Event Information" at bounding box center [58, 149] width 89 height 13
select select "Annual"
select select "Level 2"
select select "In-Person Booth"
select select "Literary Studies"
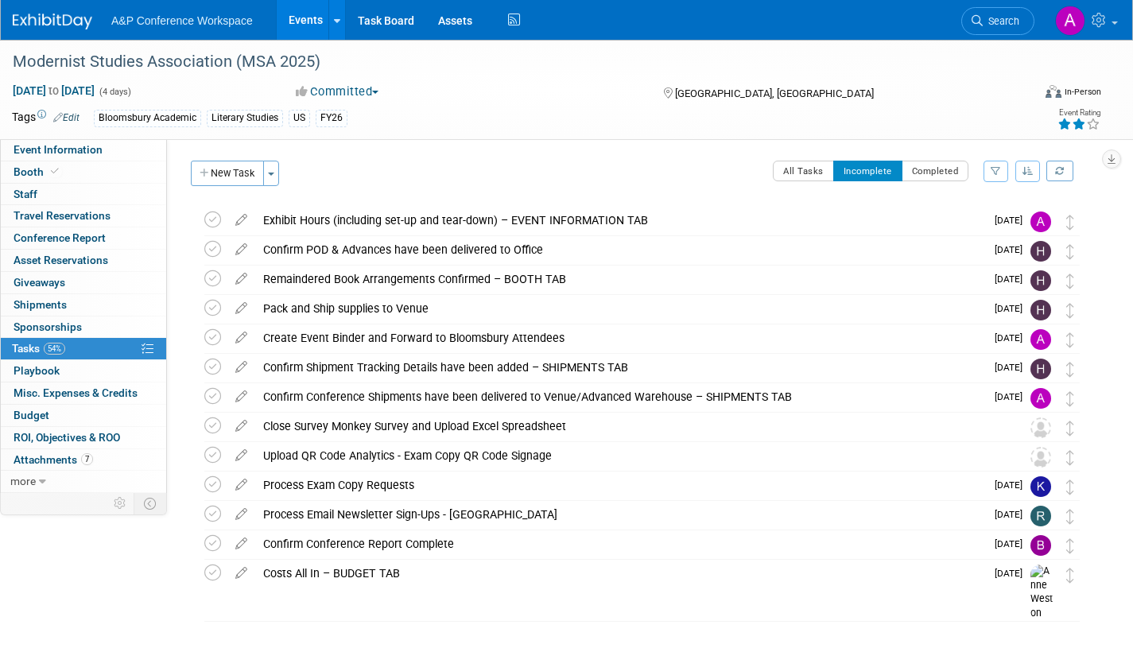
select select "Bloomsbury Academic"
select select "[PERSON_NAME]"
select select "Brand/Subject Presence​"
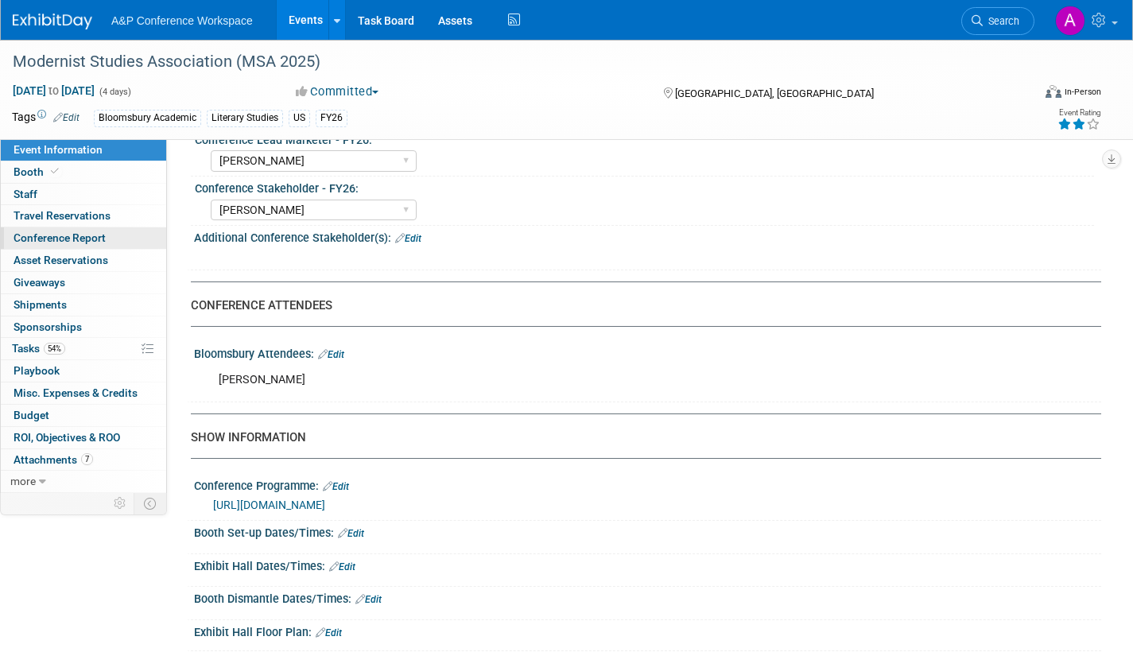
scroll to position [849, 0]
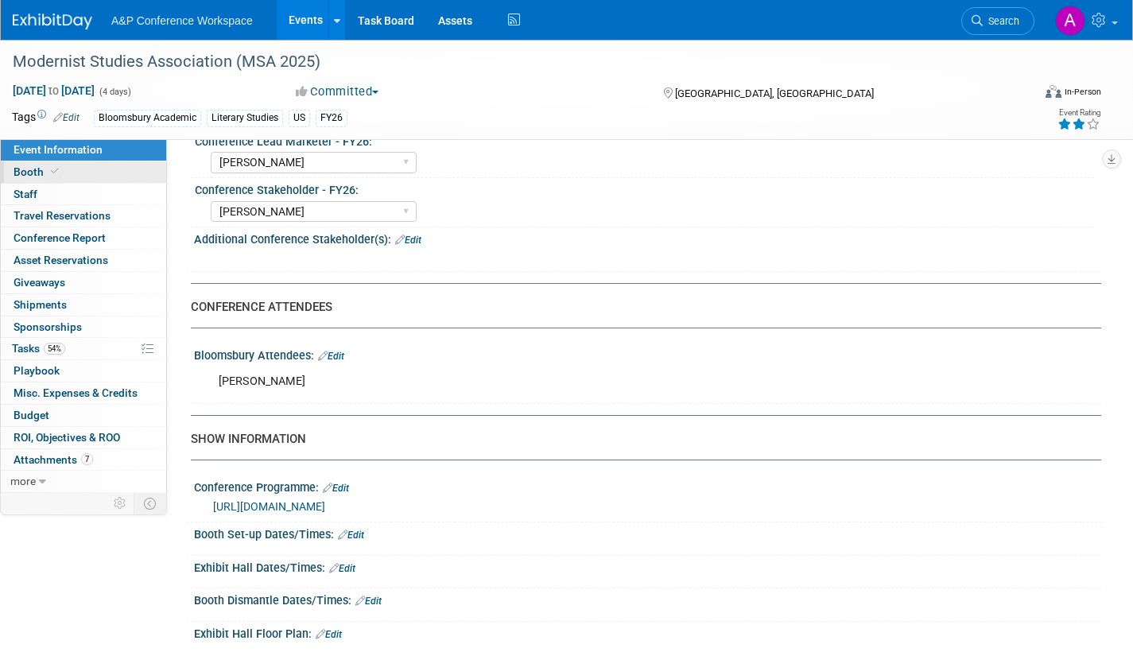
click at [25, 170] on span "Booth" at bounding box center [38, 171] width 49 height 13
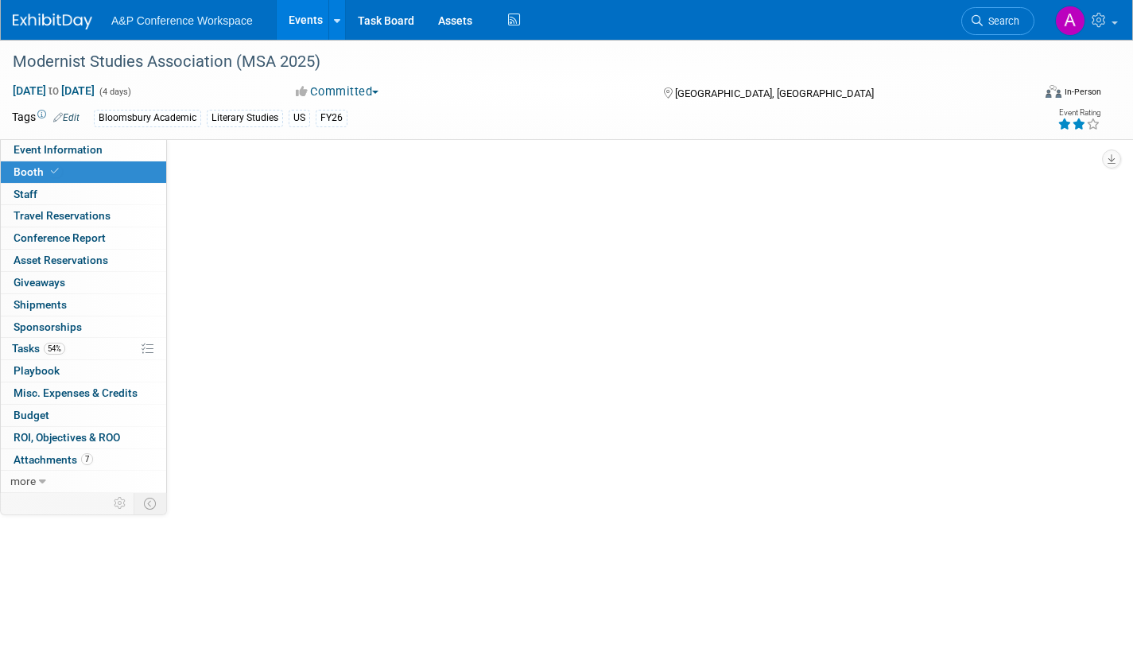
scroll to position [0, 0]
select select "CUAP"
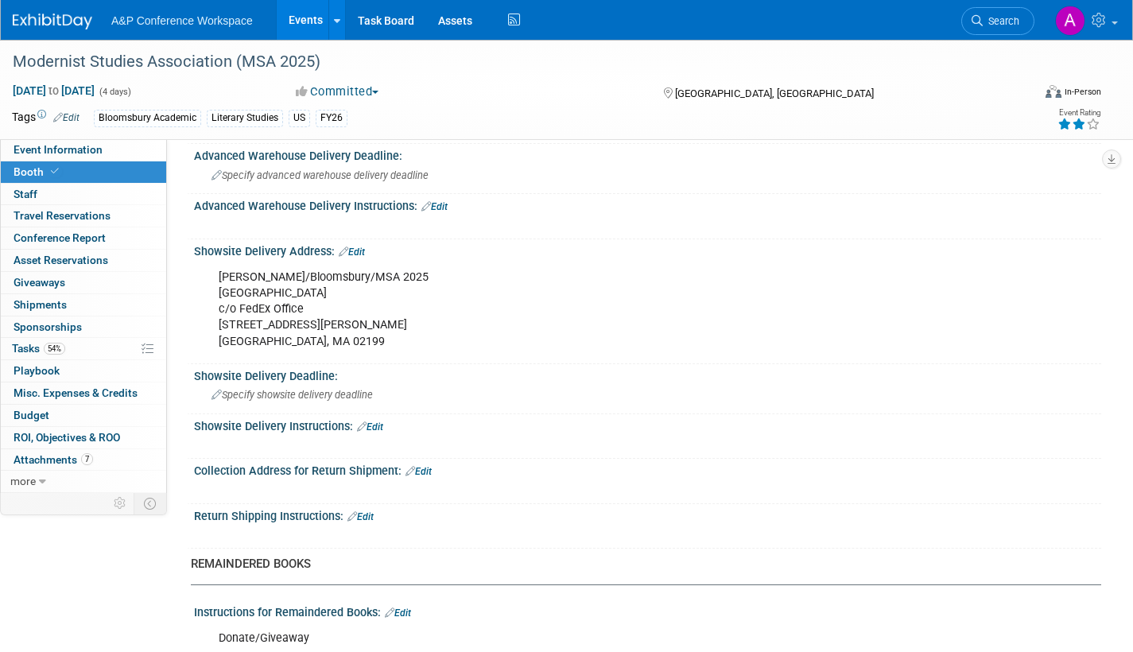
scroll to position [875, 0]
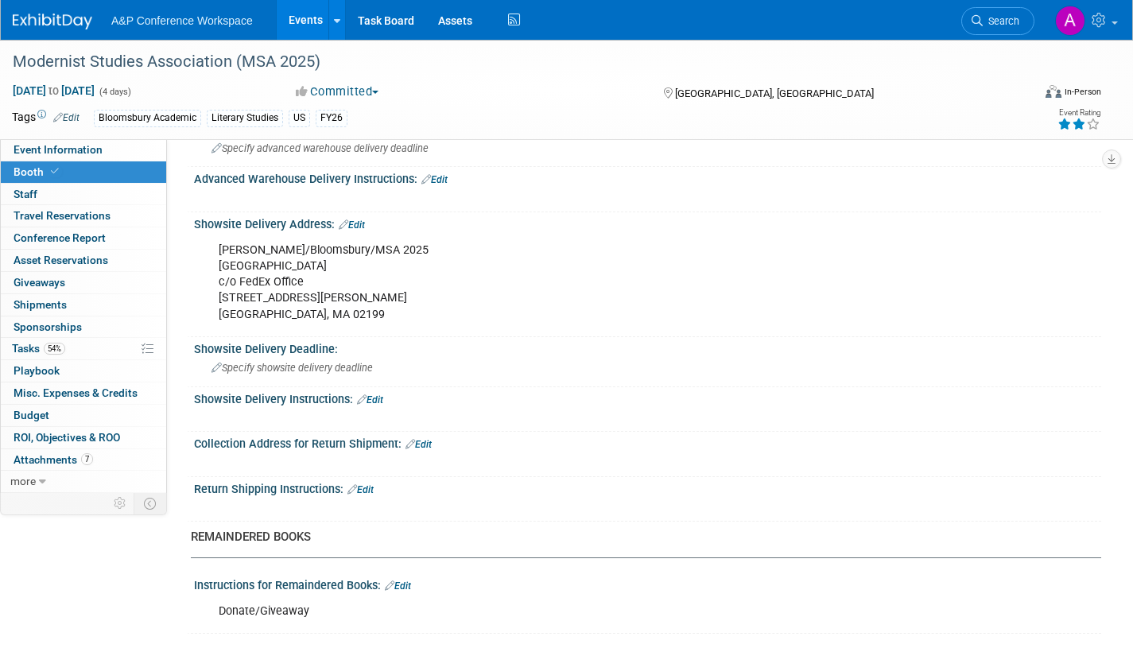
click at [371, 486] on link "Edit" at bounding box center [361, 489] width 26 height 11
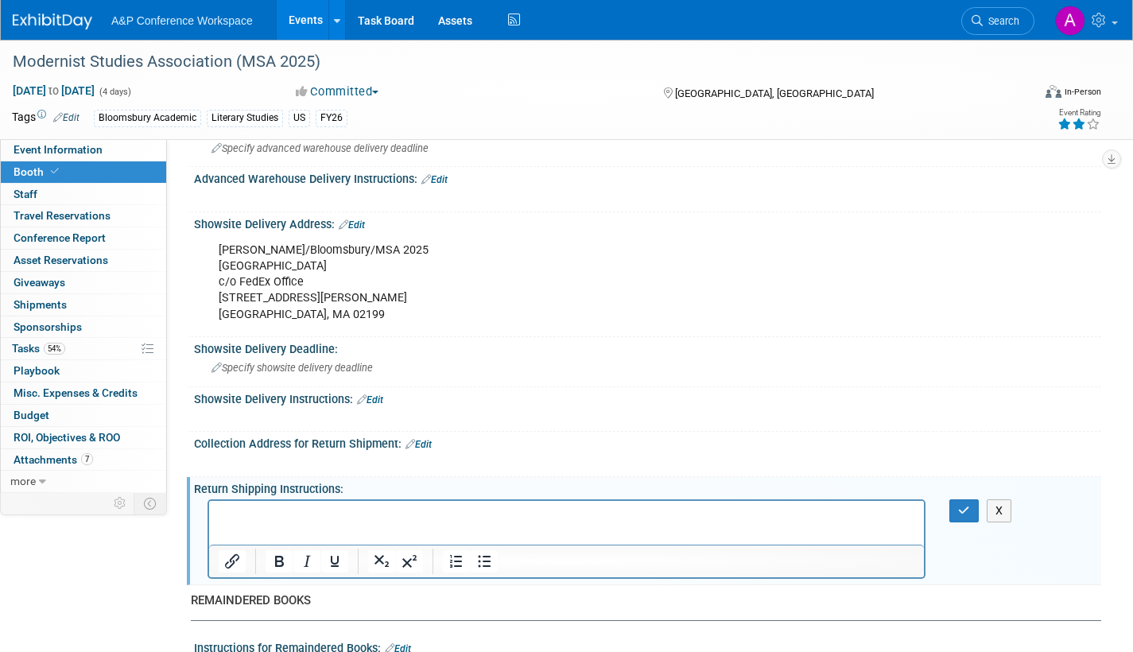
scroll to position [0, 0]
click at [1007, 506] on button "X" at bounding box center [999, 510] width 25 height 23
